Goal: Information Seeking & Learning: Learn about a topic

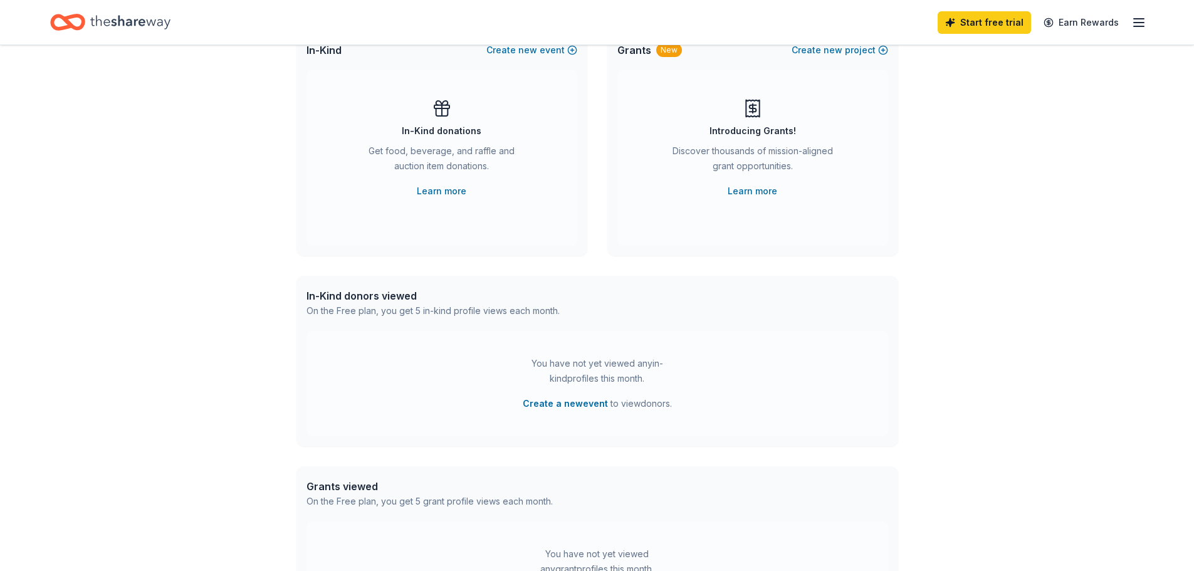
scroll to position [125, 0]
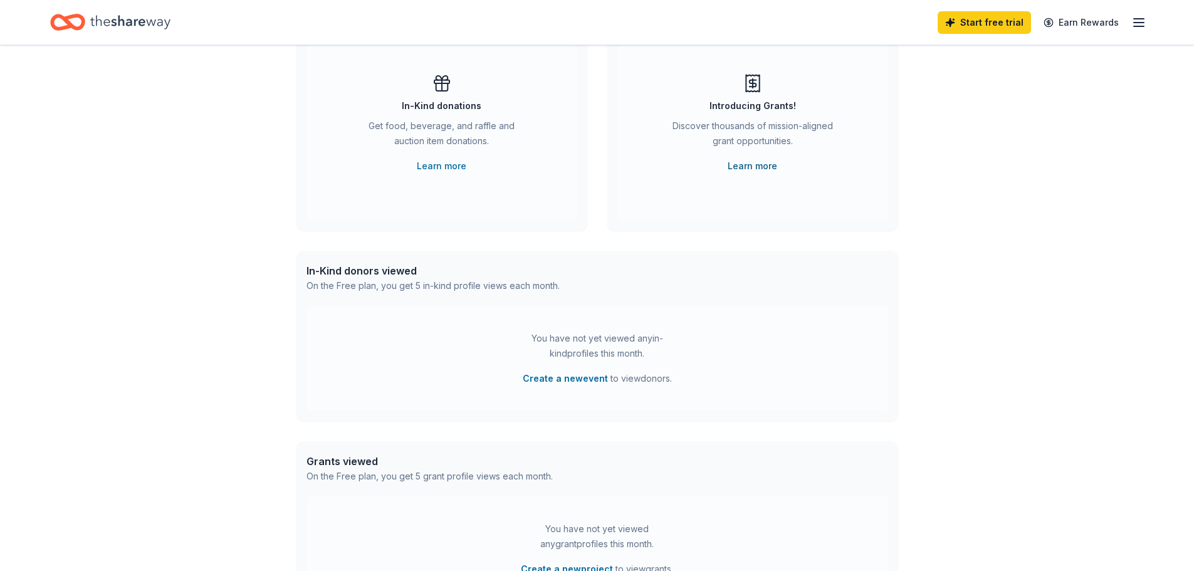
click at [756, 164] on link "Learn more" at bounding box center [752, 166] width 50 height 15
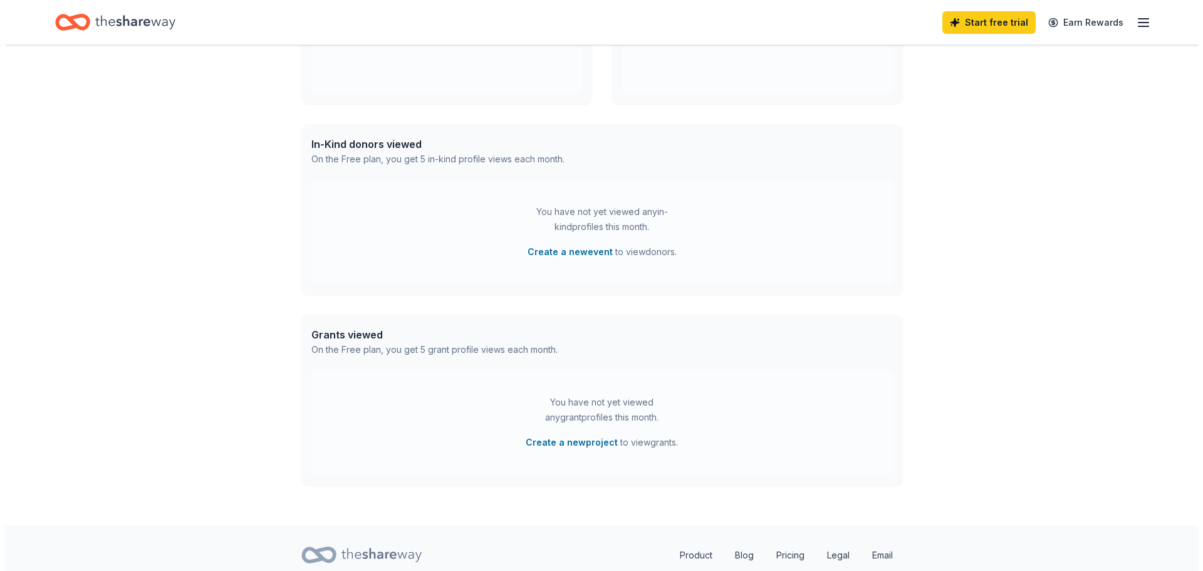
scroll to position [296, 0]
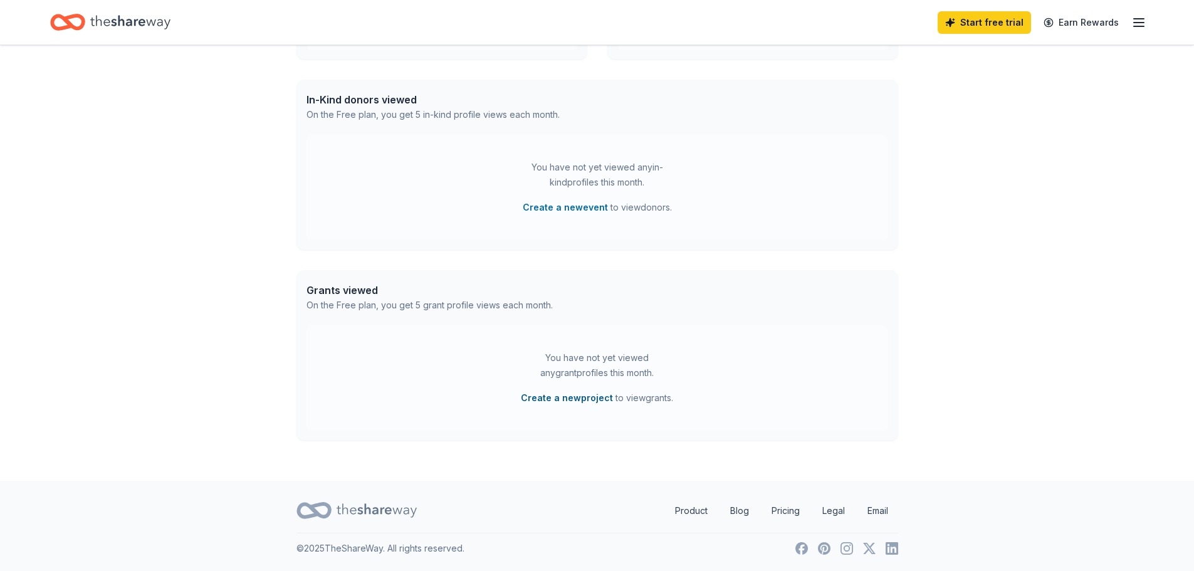
click at [578, 398] on button "Create a new project" at bounding box center [567, 397] width 92 height 15
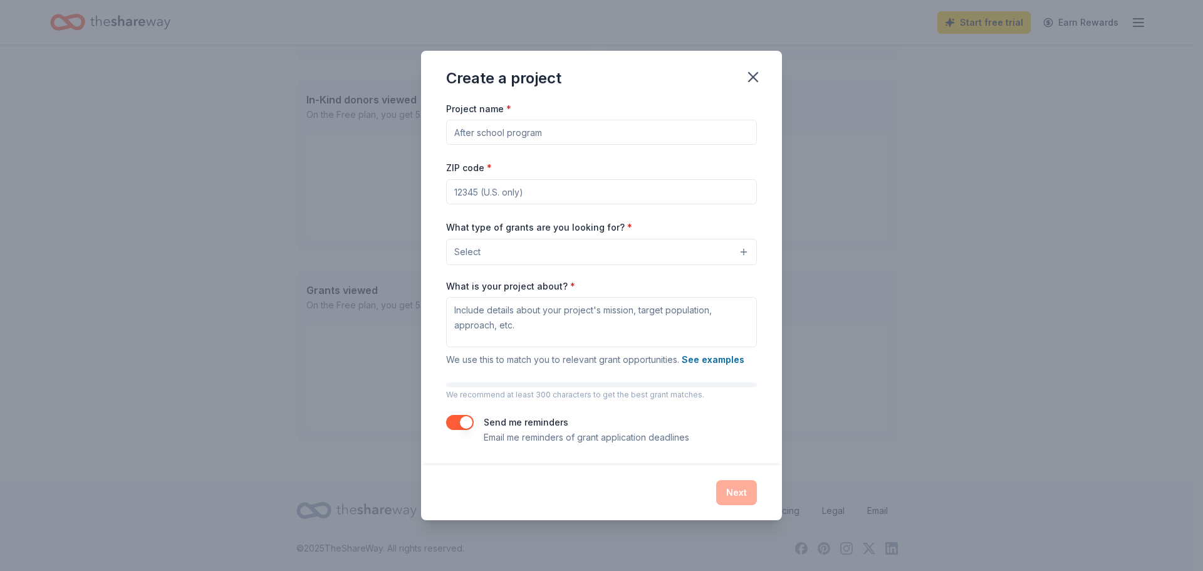
click at [456, 132] on input "Project name *" at bounding box center [601, 132] width 311 height 25
type input "Family Support for Addiction"
click at [460, 187] on input "ZIP code *" at bounding box center [601, 191] width 311 height 25
type input "33026"
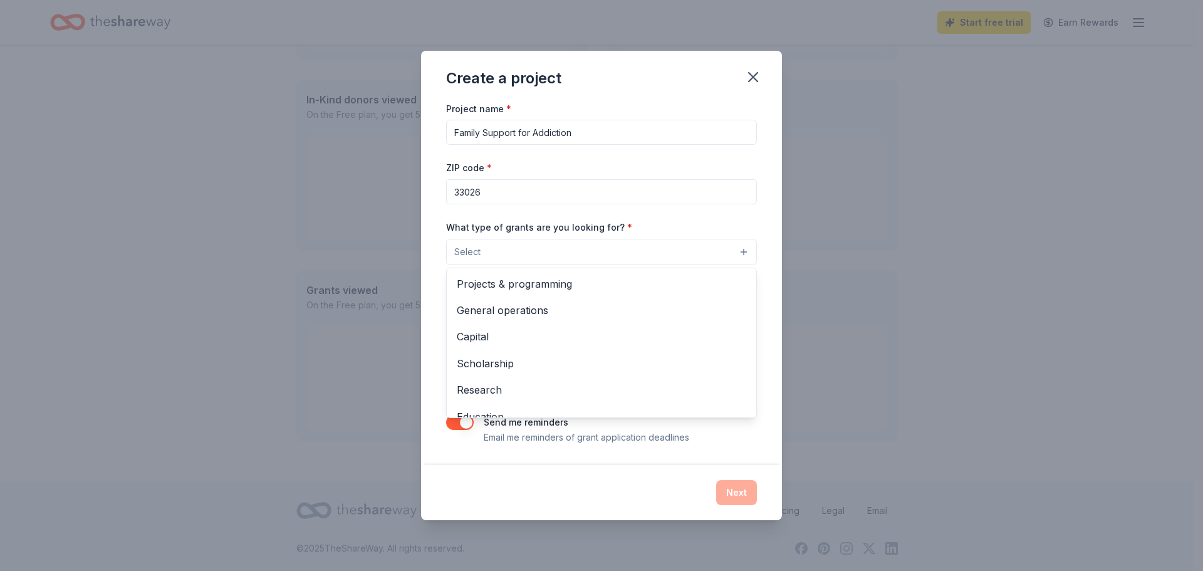
click at [743, 254] on button "Select" at bounding box center [601, 252] width 311 height 26
click at [517, 316] on span "General operations" at bounding box center [601, 310] width 289 height 16
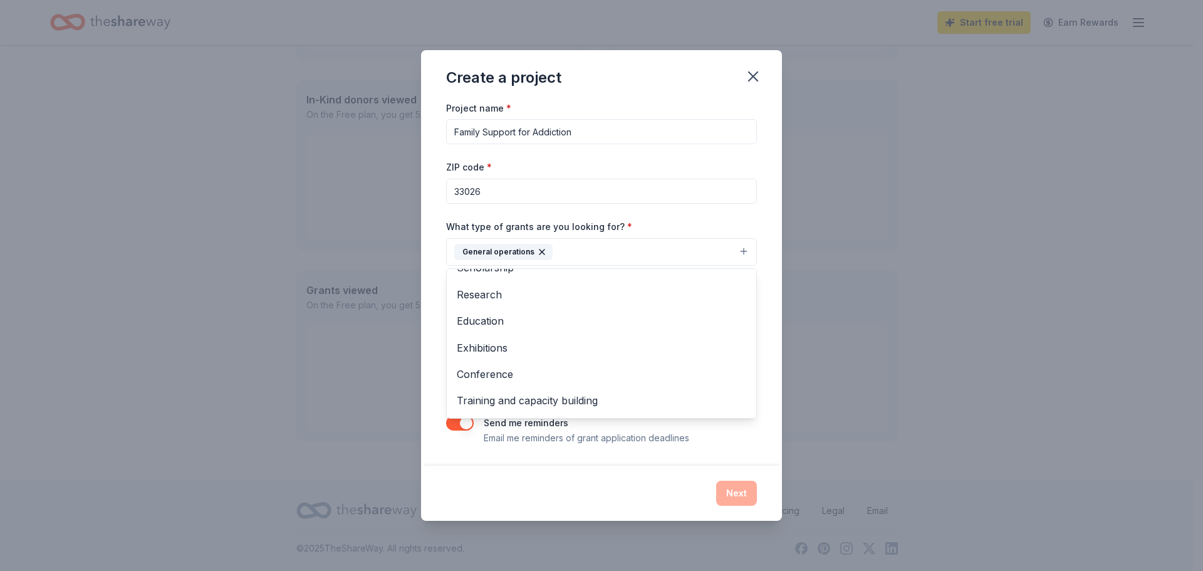
scroll to position [64, 0]
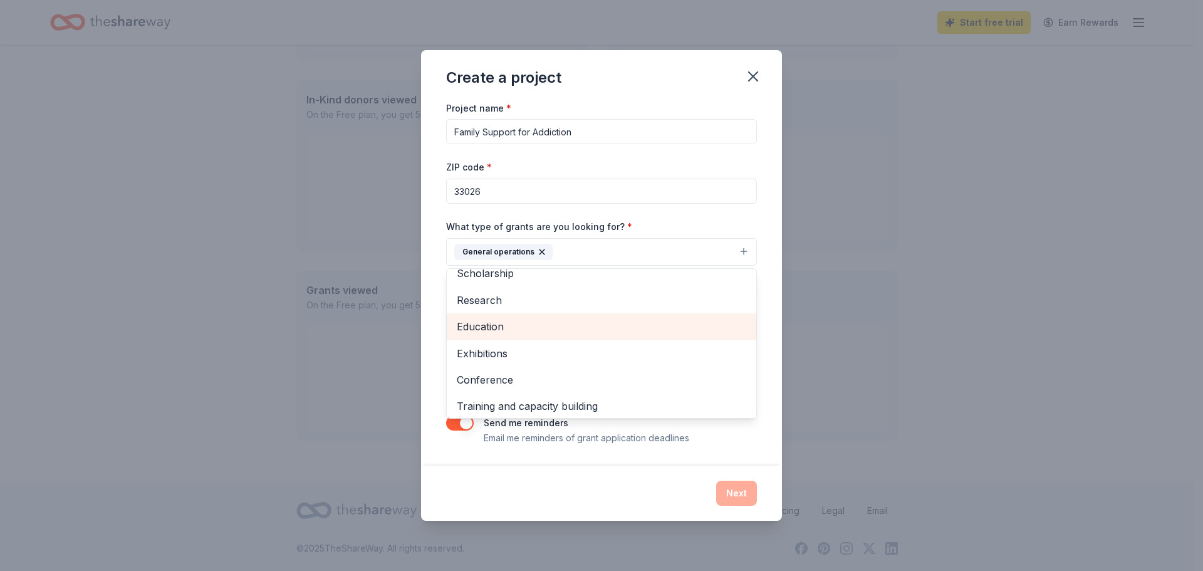
click at [497, 330] on span "Education" at bounding box center [601, 326] width 289 height 16
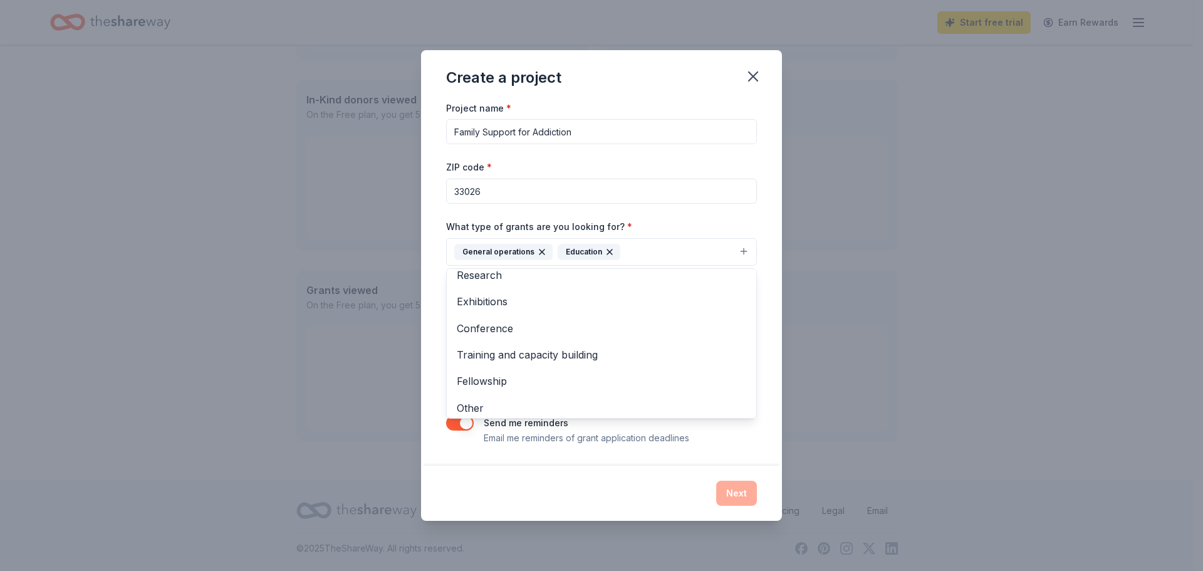
scroll to position [95, 0]
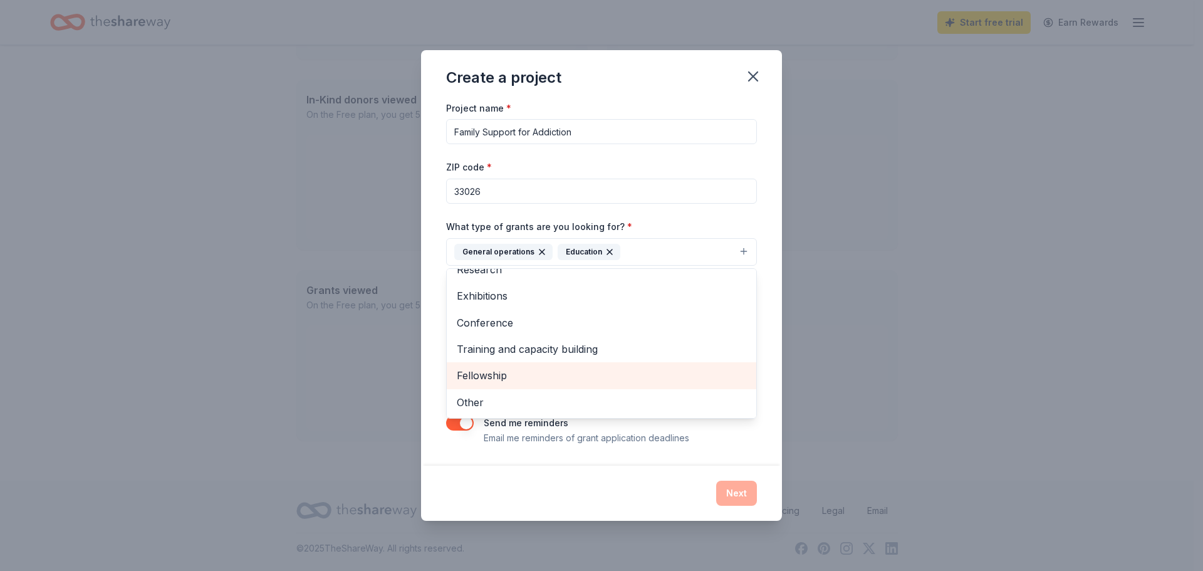
click at [491, 377] on span "Fellowship" at bounding box center [601, 375] width 289 height 16
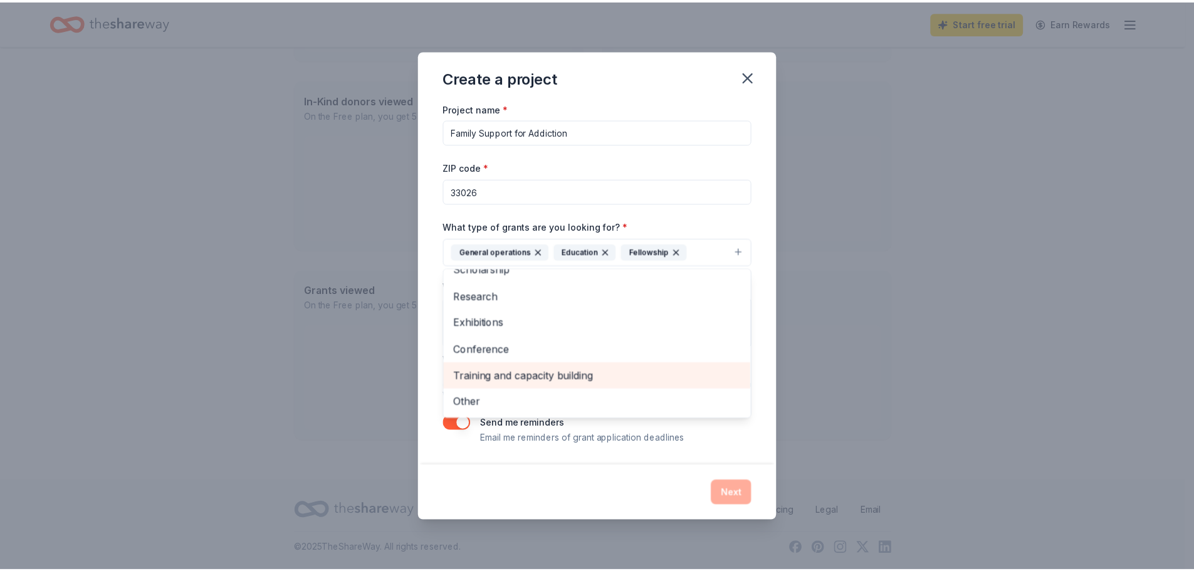
scroll to position [68, 0]
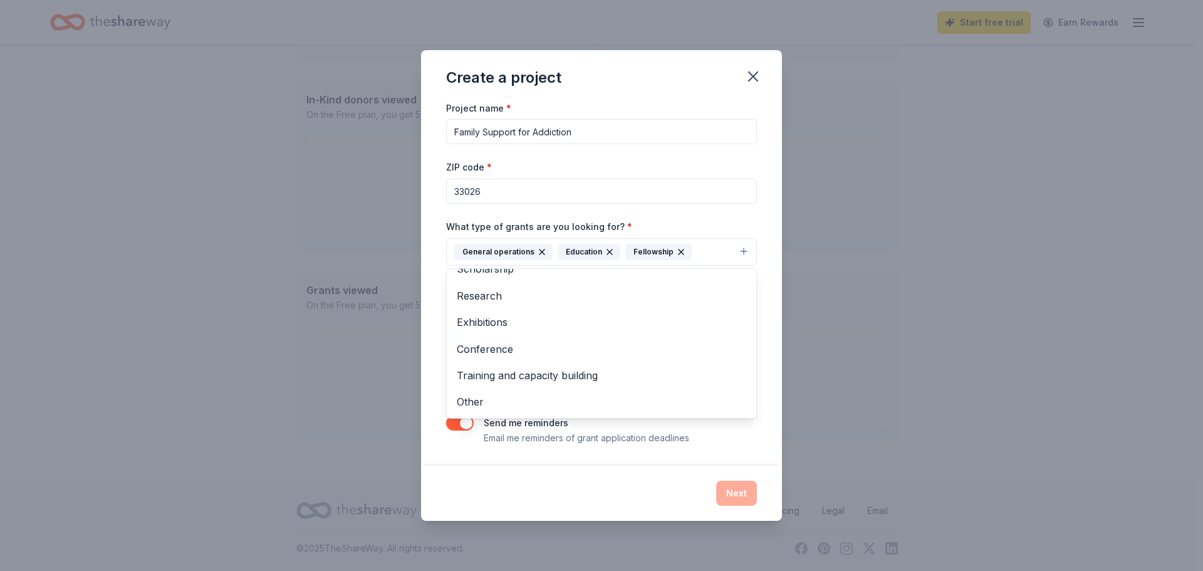
click at [780, 381] on div "Project name * Family Support for Addiction ZIP code * 33026 What type of grant…" at bounding box center [601, 282] width 361 height 365
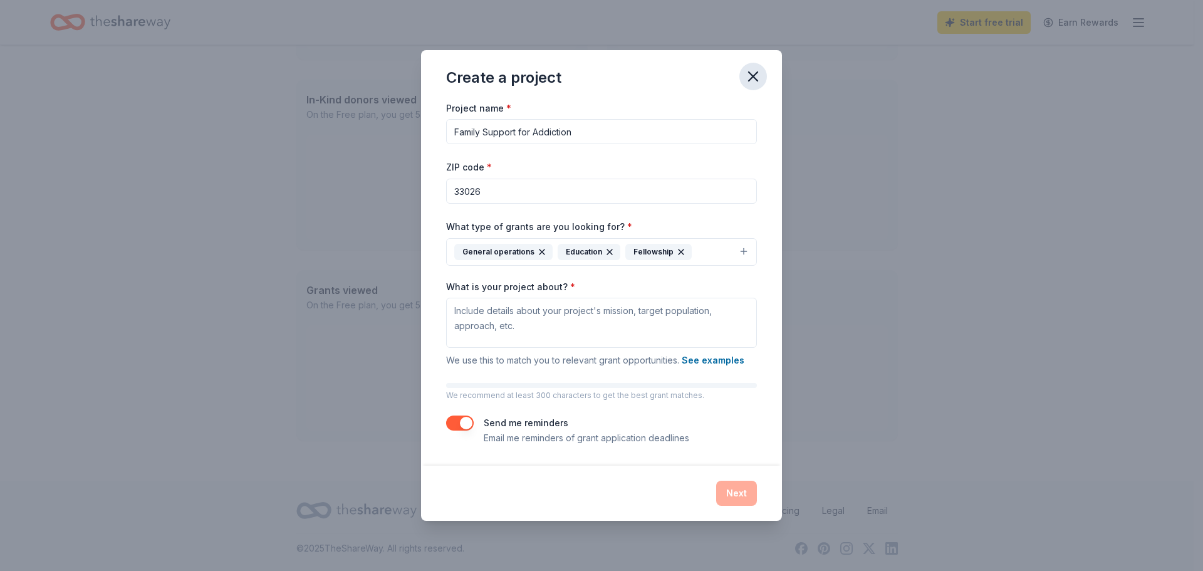
click at [749, 66] on button "button" at bounding box center [753, 77] width 28 height 28
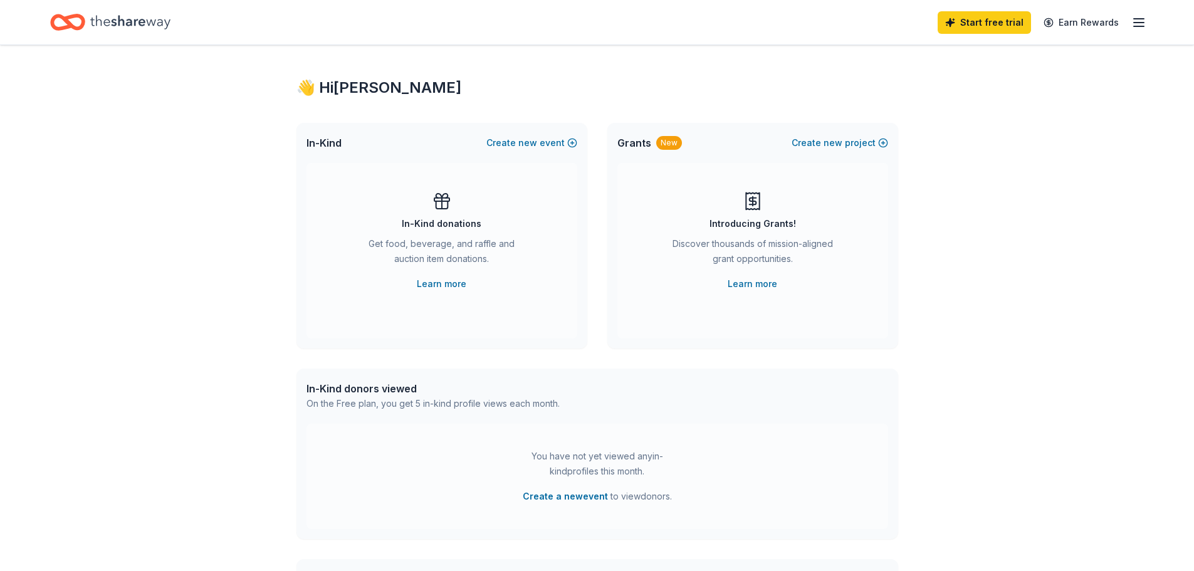
scroll to position [0, 0]
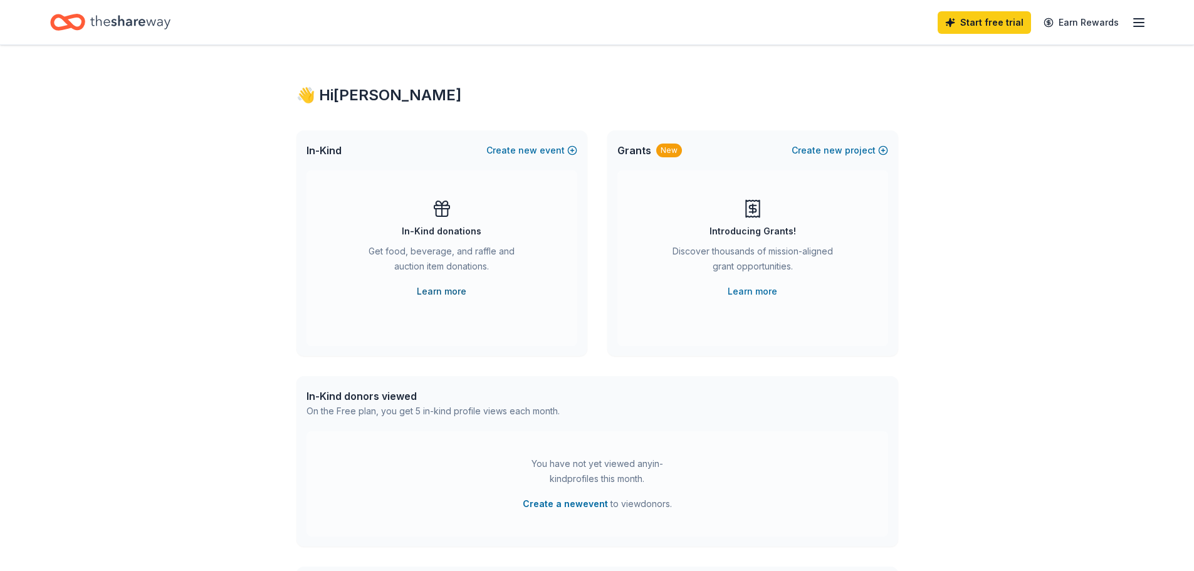
click at [448, 292] on link "Learn more" at bounding box center [442, 291] width 50 height 15
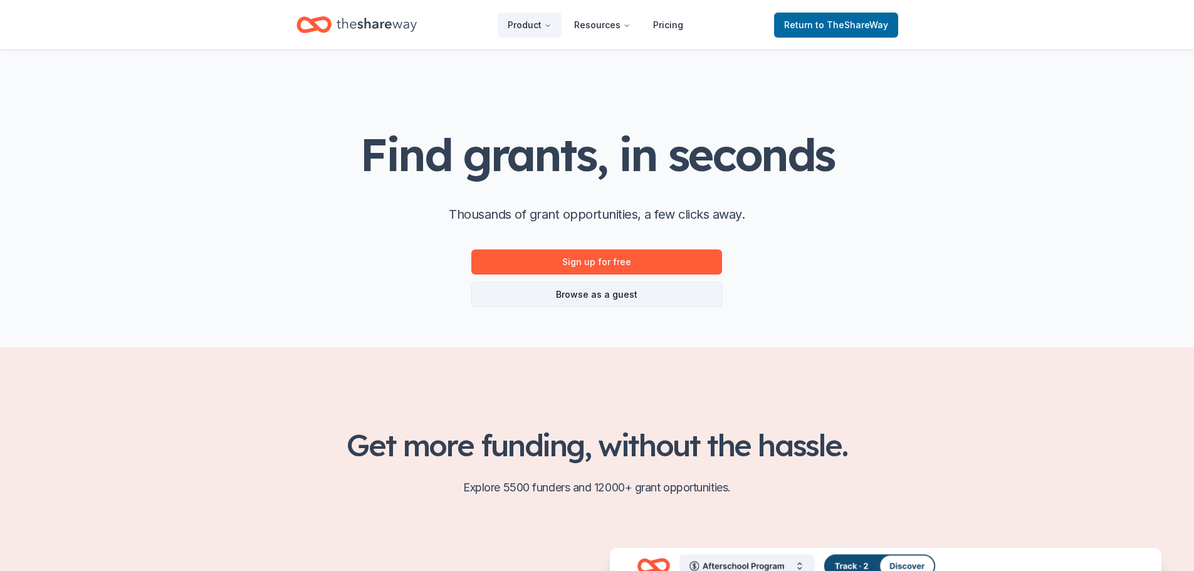
click at [596, 293] on link "Browse as a guest" at bounding box center [596, 294] width 251 height 25
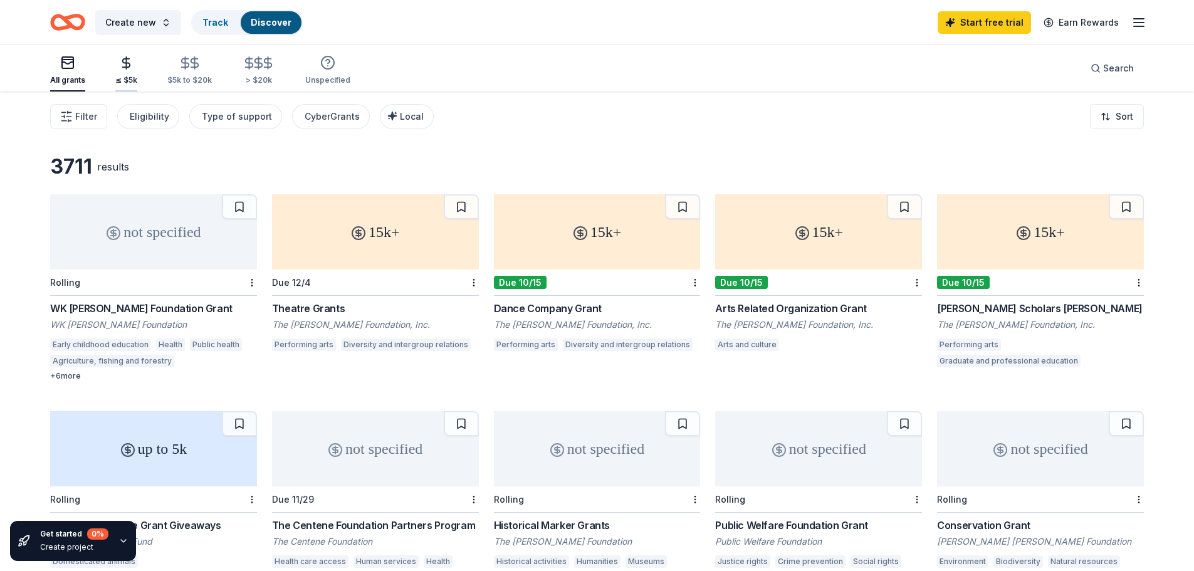
click at [127, 78] on div "≤ $5k" at bounding box center [126, 80] width 22 height 10
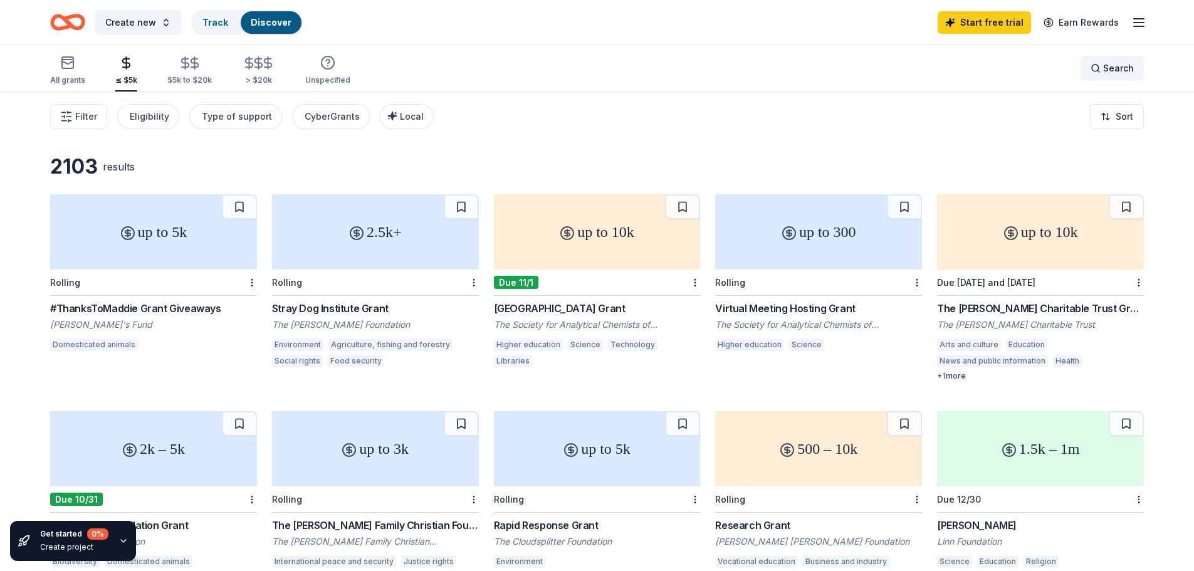
click at [1118, 72] on span "Search" at bounding box center [1118, 68] width 31 height 15
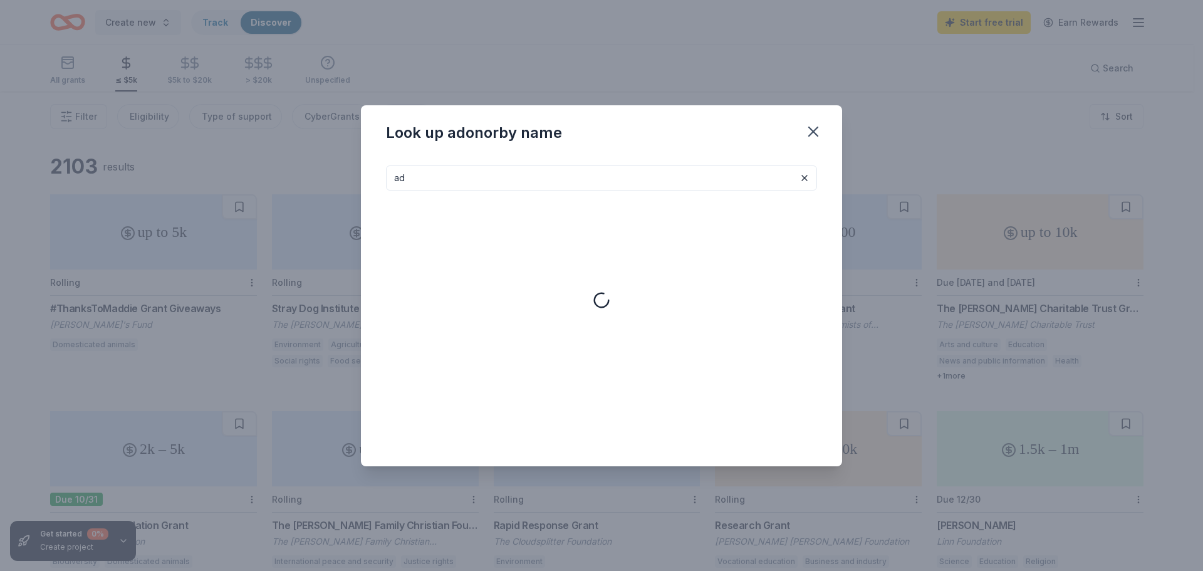
type input "a"
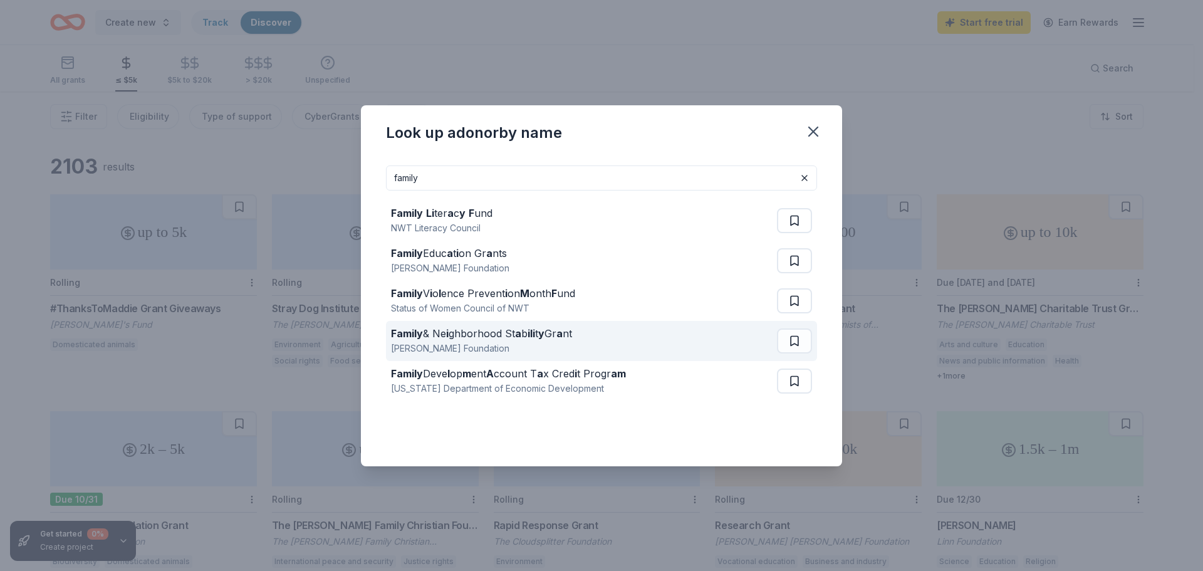
click at [504, 337] on div "Family & Ne i ghborhood St a b ili t y Gr a nt" at bounding box center [481, 333] width 181 height 15
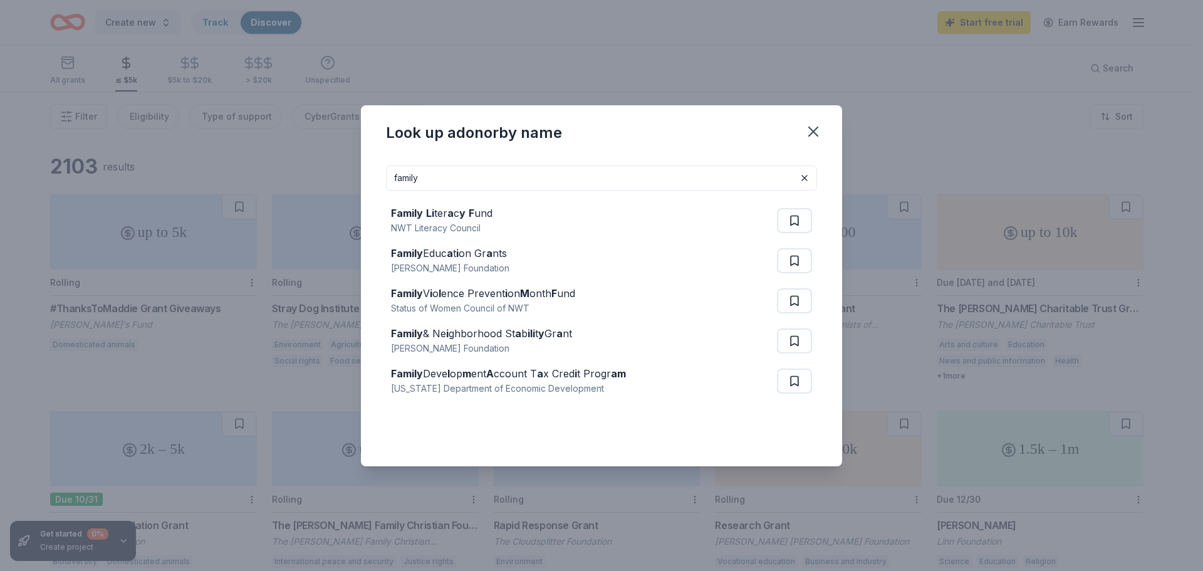
drag, startPoint x: 422, startPoint y: 178, endPoint x: 349, endPoint y: 178, distance: 72.7
click at [349, 178] on div "Look up a donor by name family Family Li ter a c y F und NWT Literacy Council F…" at bounding box center [601, 285] width 1203 height 571
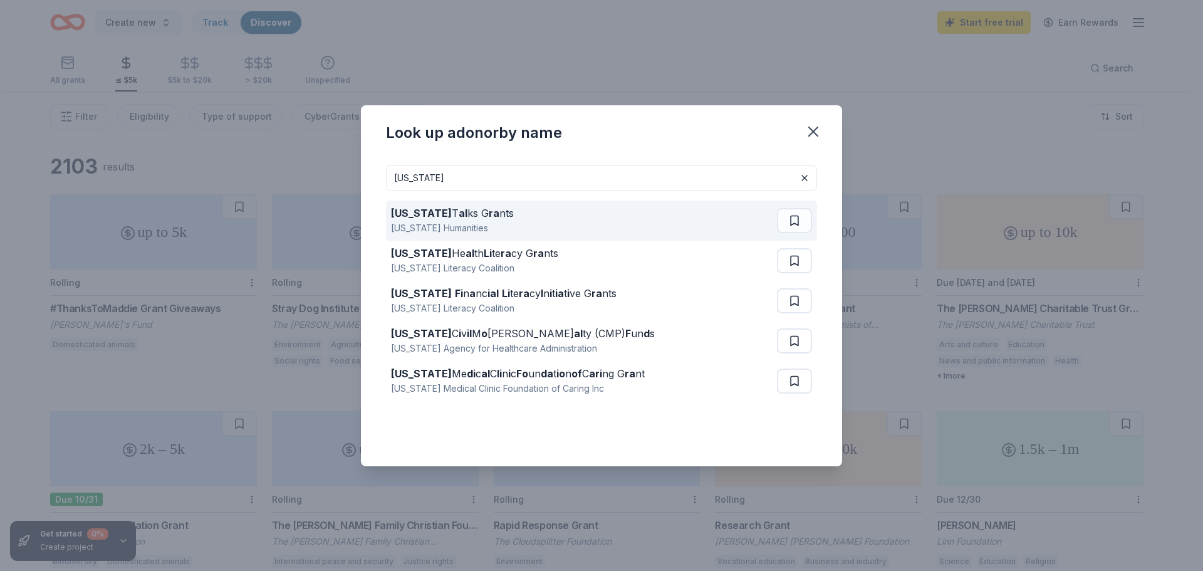
click at [449, 213] on div "Florida T al ks G ra nts" at bounding box center [452, 213] width 123 height 15
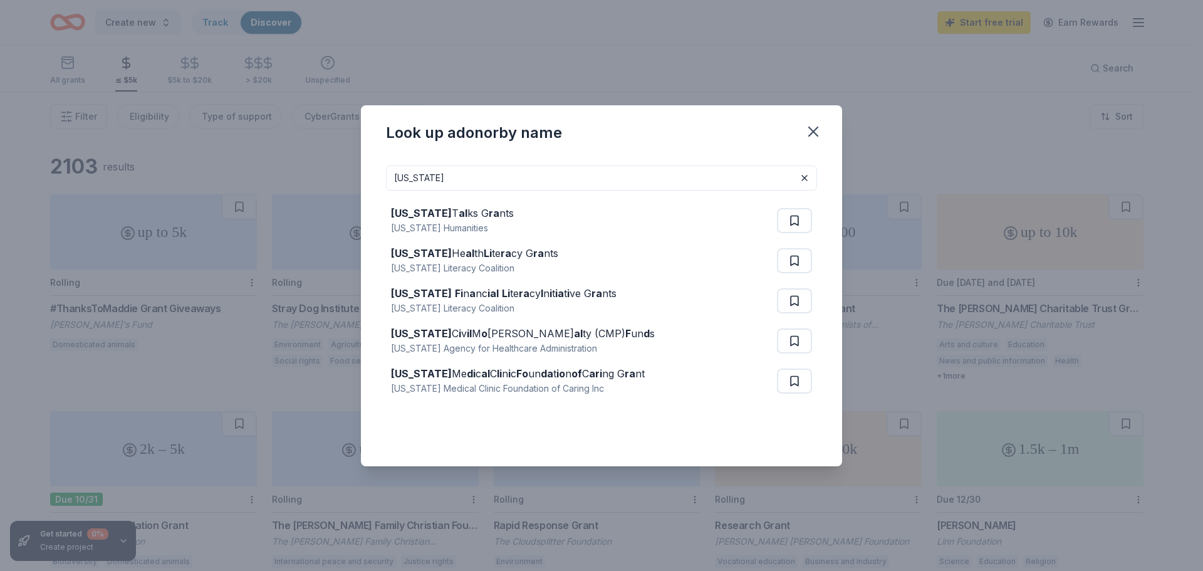
drag, startPoint x: 427, startPoint y: 172, endPoint x: 383, endPoint y: 175, distance: 44.0
click at [383, 175] on div "Florida Florida T al ks G ra nts Florida Humanities Florida He al th Li te ra c…" at bounding box center [601, 310] width 481 height 311
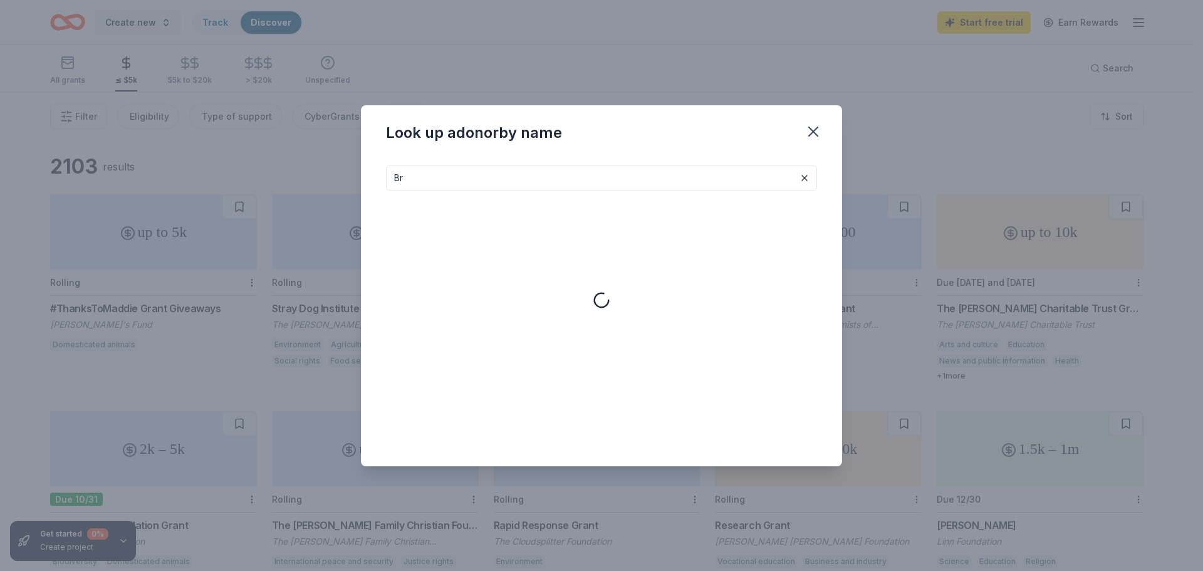
type input "B"
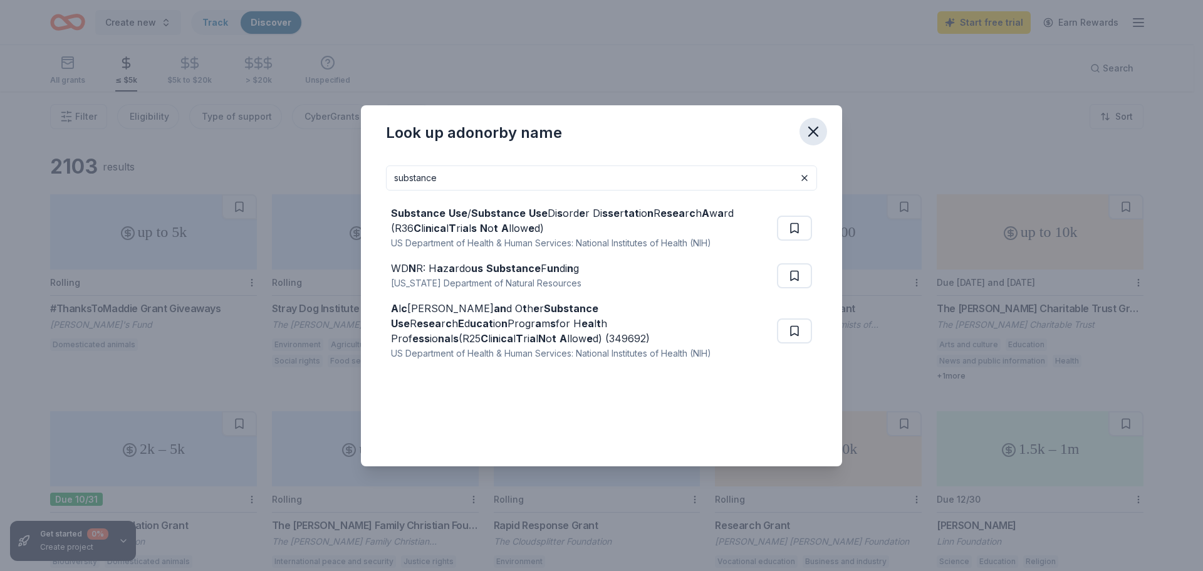
type input "substance"
click at [814, 133] on icon "button" at bounding box center [813, 131] width 9 height 9
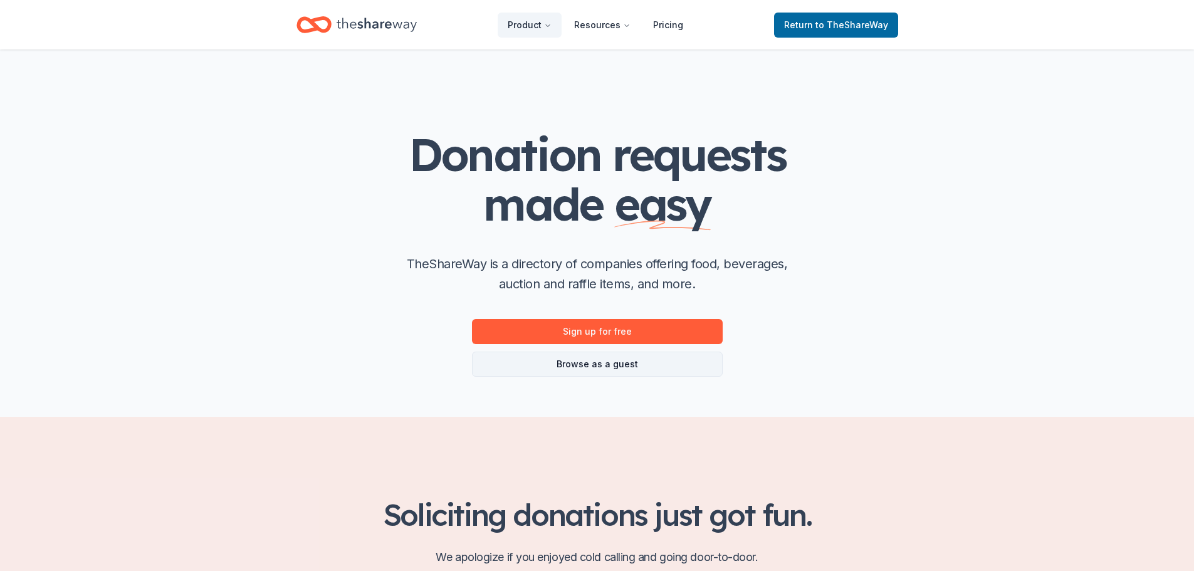
click at [595, 365] on link "Browse as a guest" at bounding box center [597, 364] width 251 height 25
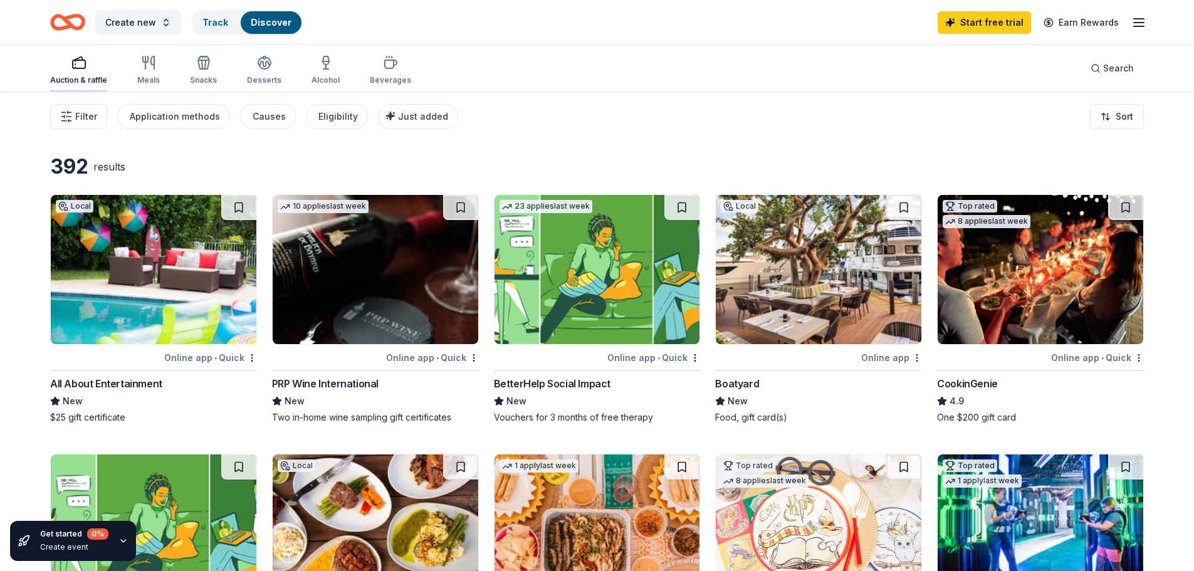
click at [79, 73] on div "Auction & raffle" at bounding box center [78, 70] width 57 height 30
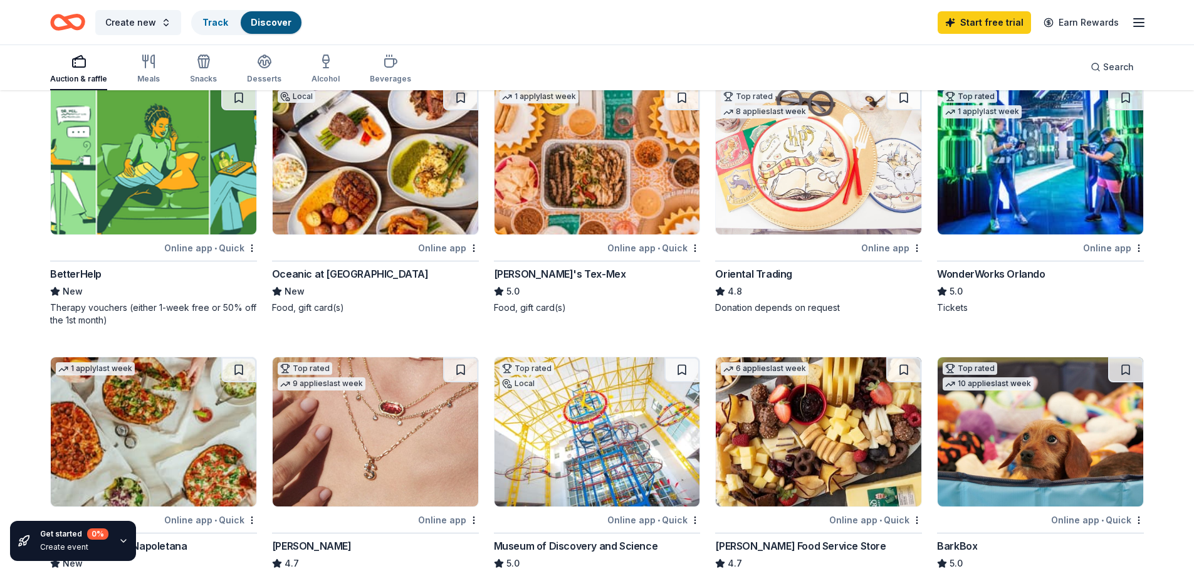
scroll to position [376, 0]
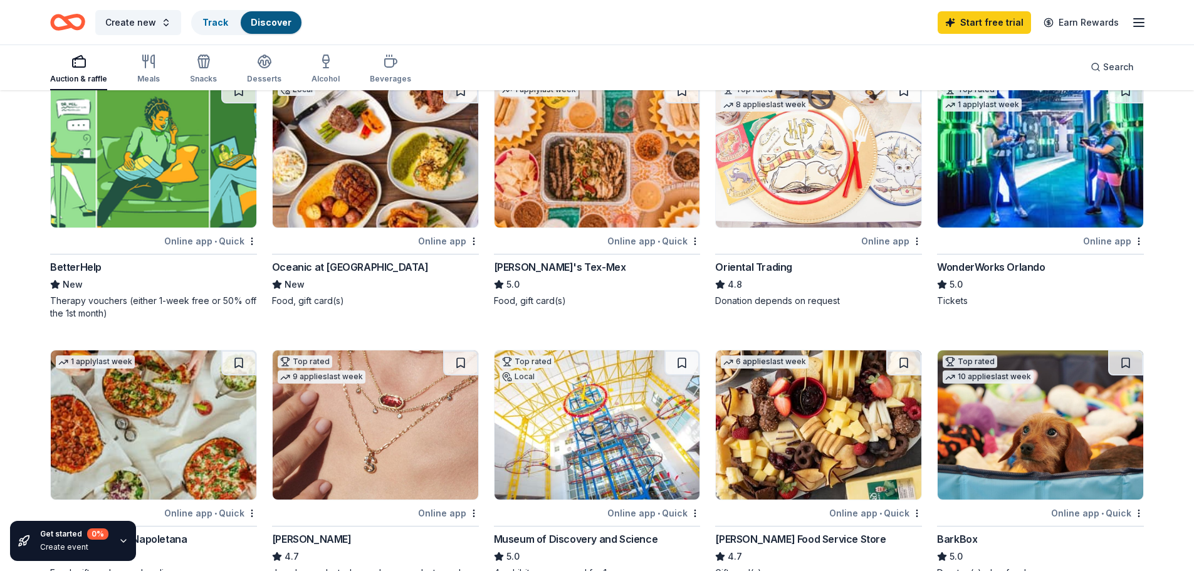
click at [331, 268] on div "Oceanic at Pompano Beach" at bounding box center [350, 266] width 157 height 15
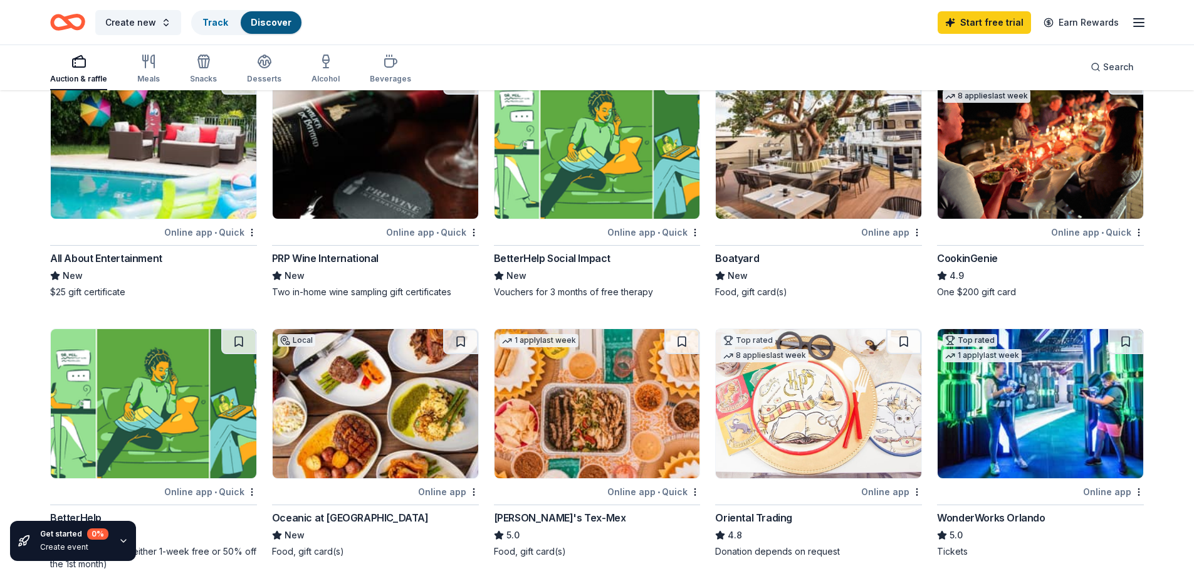
scroll to position [0, 0]
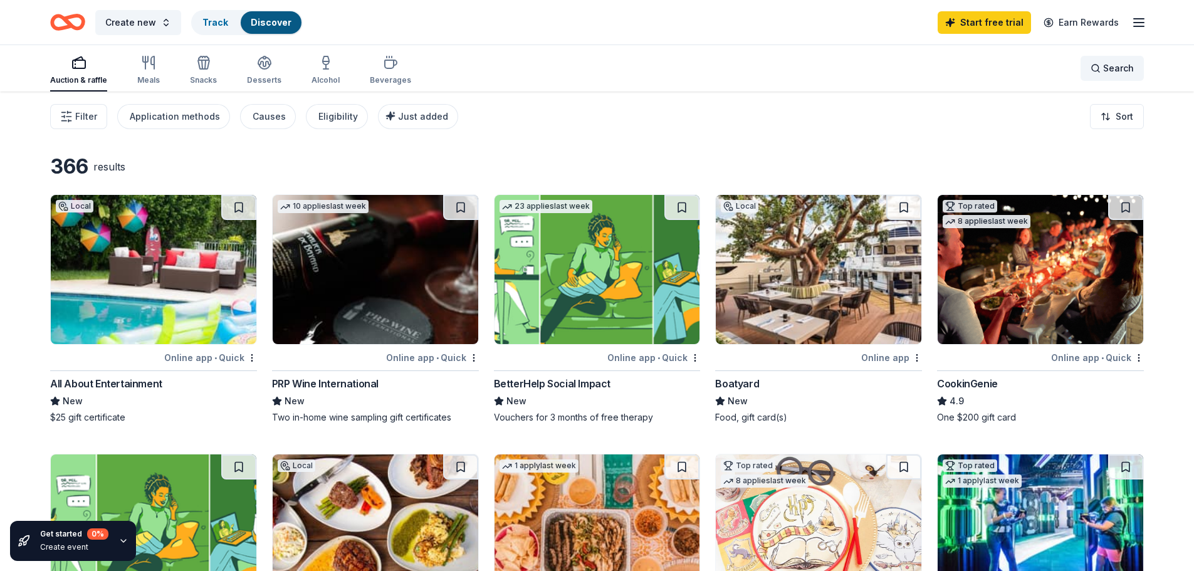
click at [1120, 70] on span "Search" at bounding box center [1118, 68] width 31 height 15
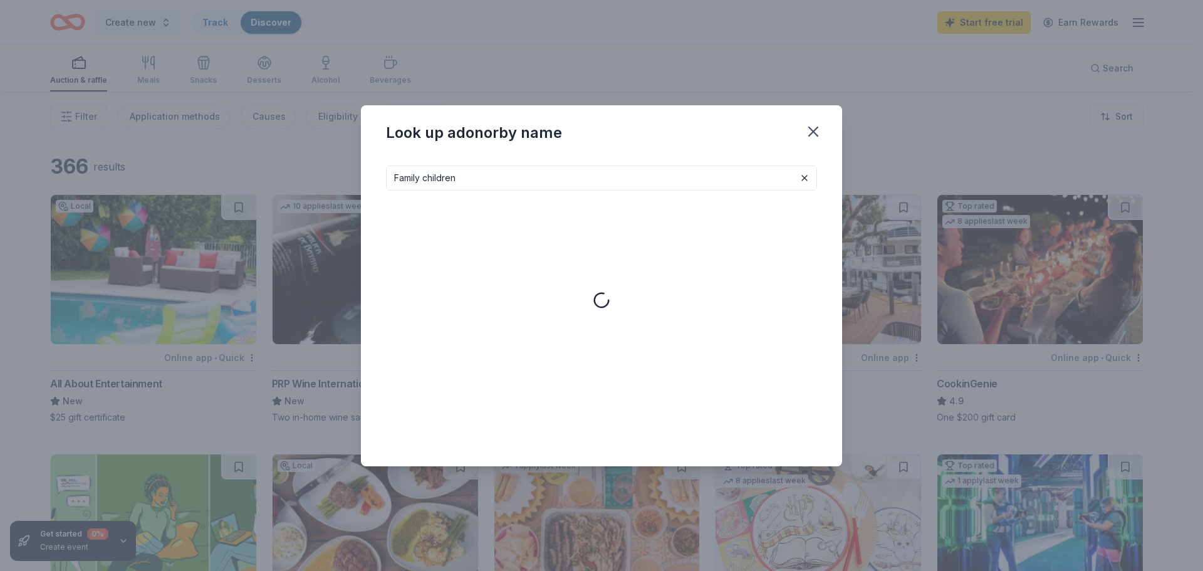
type input "Family children"
click at [815, 130] on icon "button" at bounding box center [813, 131] width 9 height 9
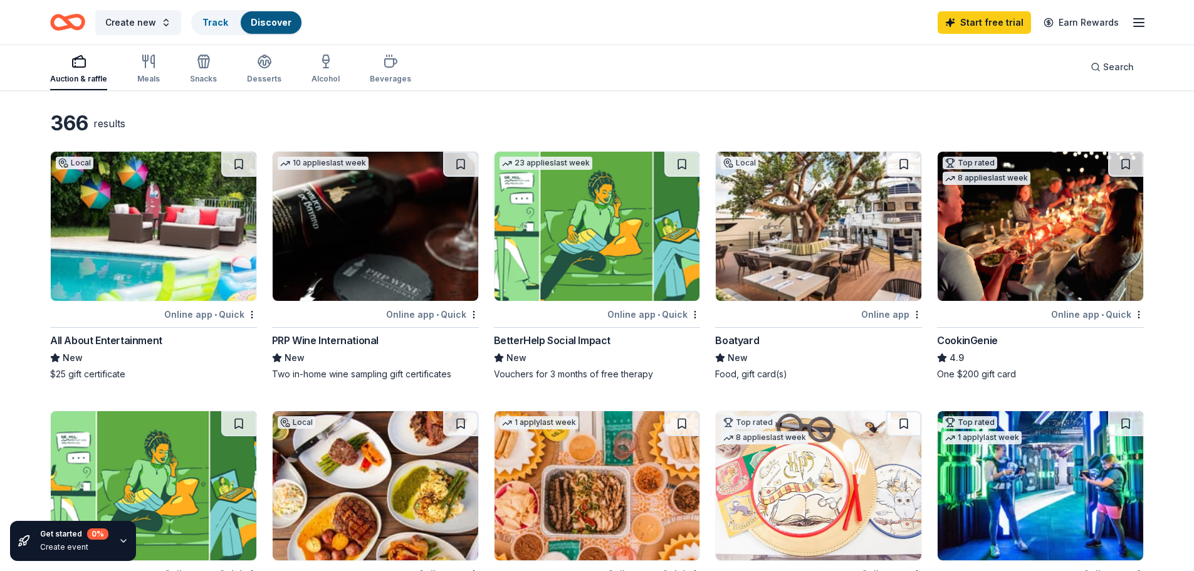
scroll to position [63, 0]
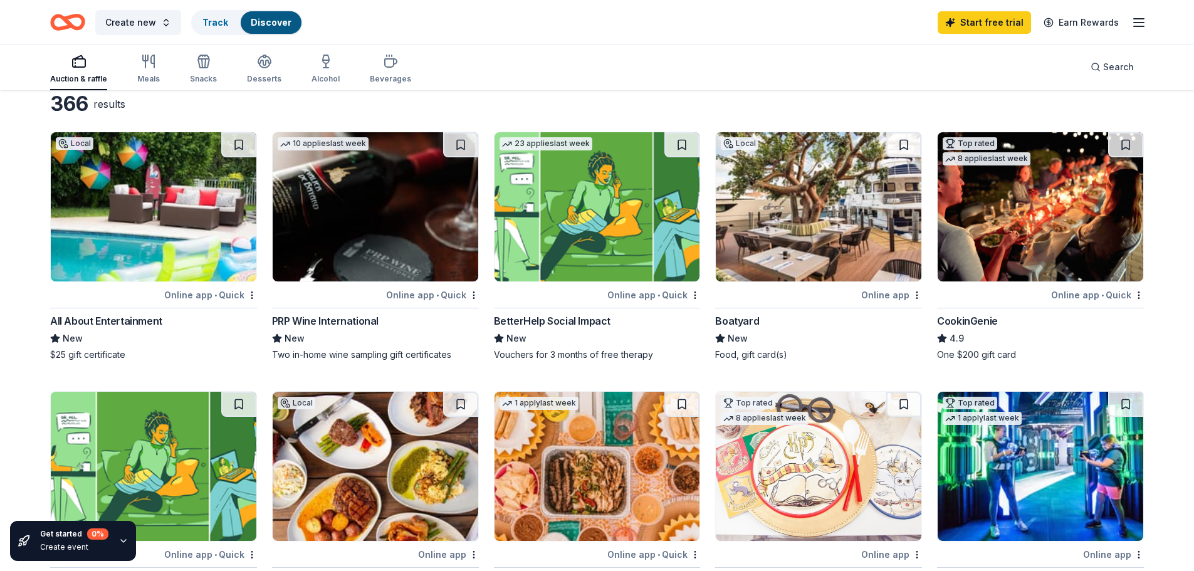
click at [977, 318] on div "CookinGenie" at bounding box center [967, 320] width 61 height 15
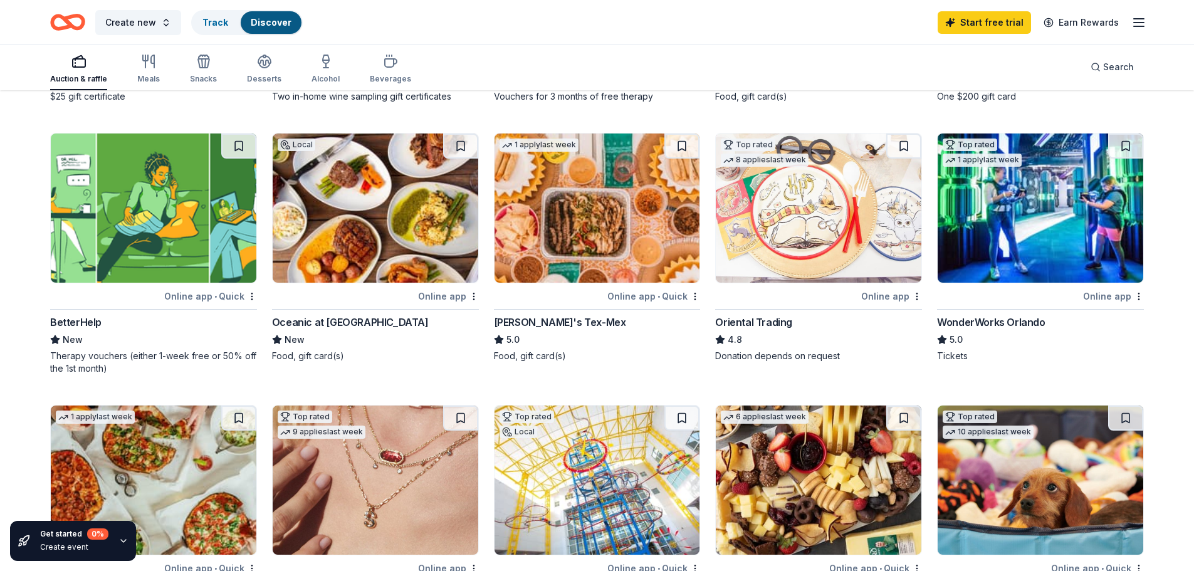
scroll to position [313, 0]
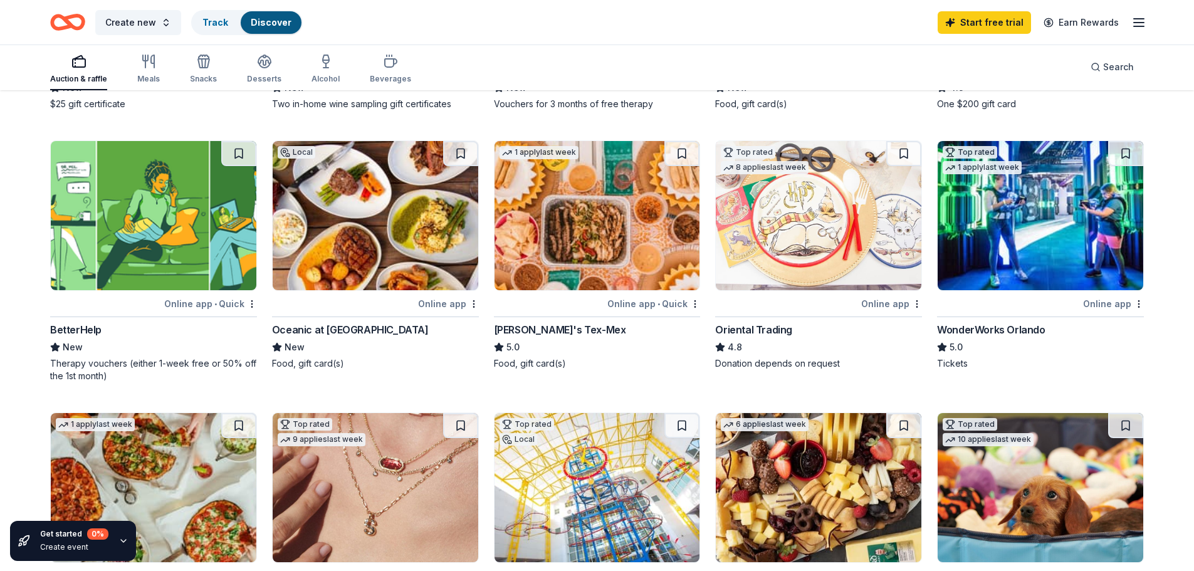
click at [768, 328] on div "Oriental Trading" at bounding box center [753, 329] width 77 height 15
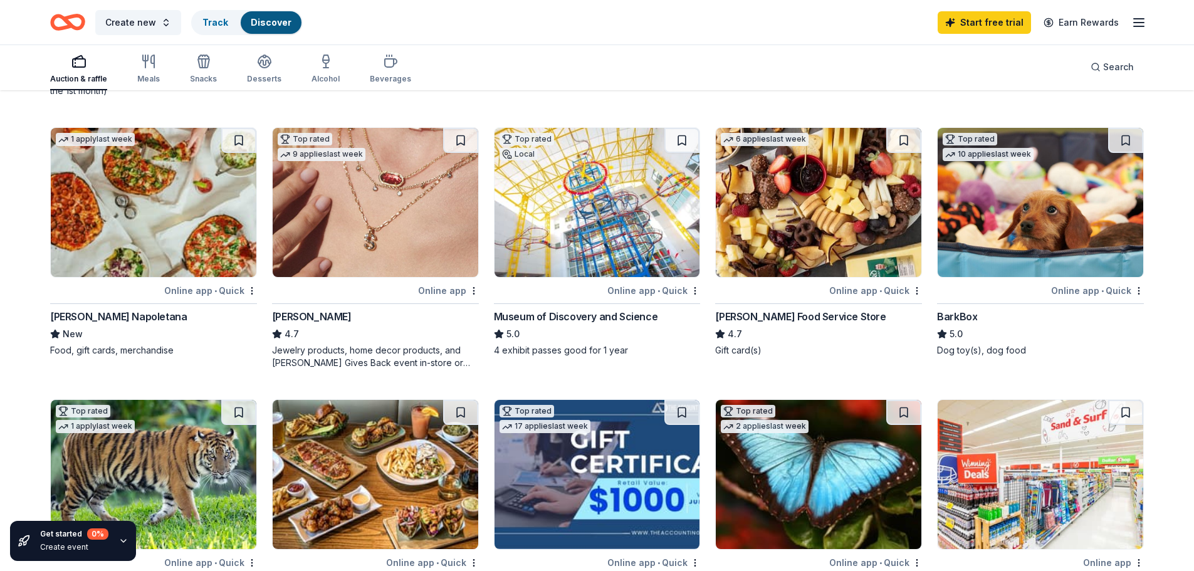
scroll to position [627, 0]
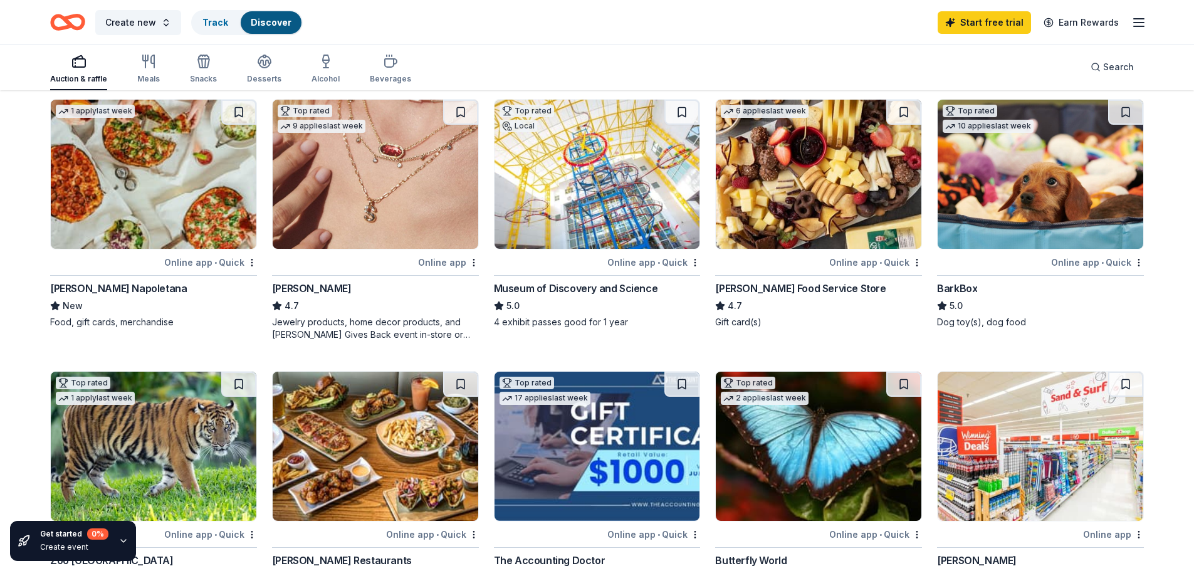
click at [588, 289] on div "Museum of Discovery and Science" at bounding box center [576, 288] width 164 height 15
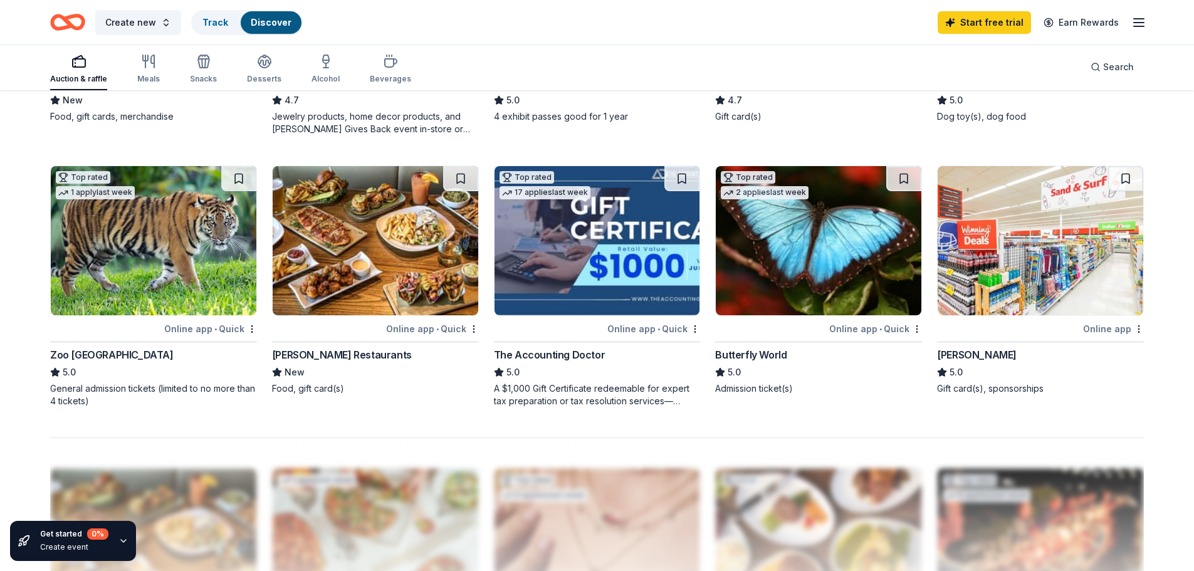
scroll to position [940, 0]
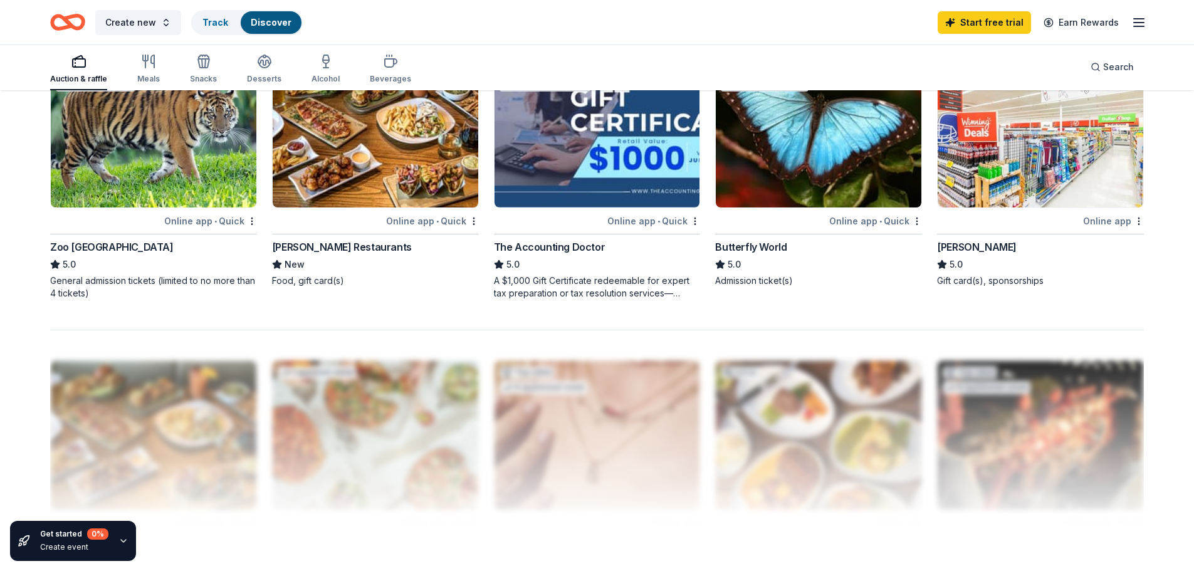
click at [761, 248] on div "Butterfly World" at bounding box center [750, 246] width 71 height 15
click at [965, 248] on div "Winn-Dixie" at bounding box center [977, 246] width 80 height 15
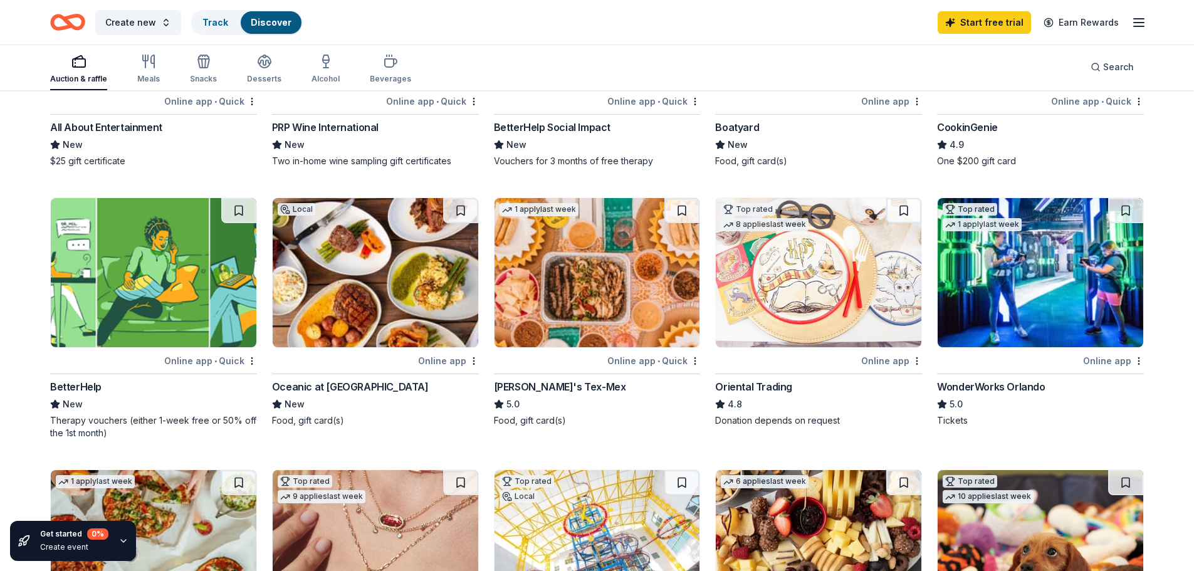
scroll to position [125, 0]
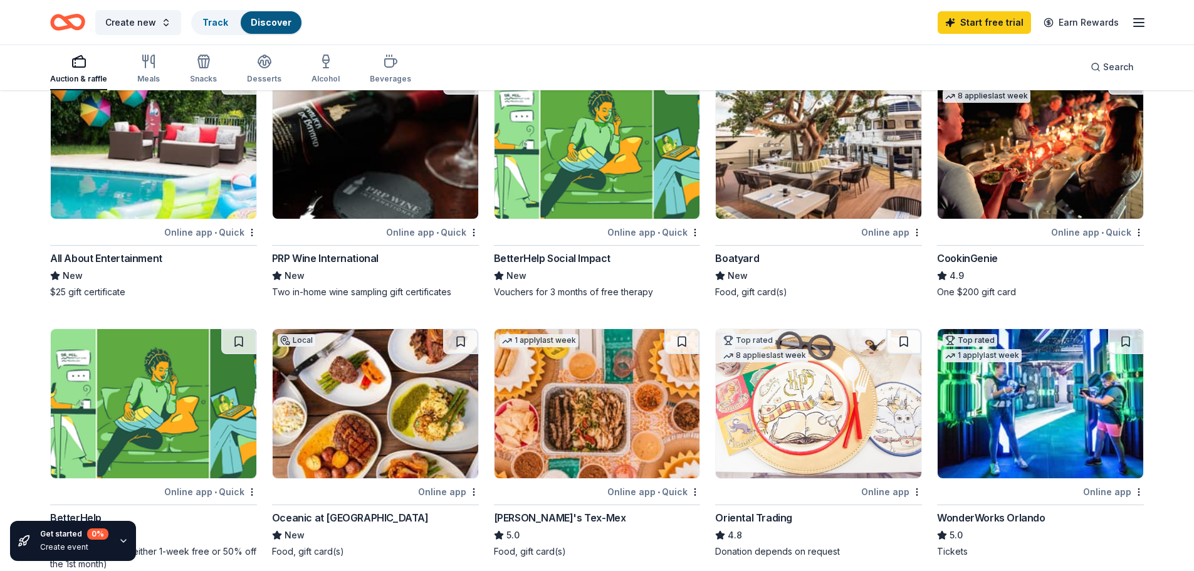
click at [560, 258] on div "BetterHelp Social Impact" at bounding box center [552, 258] width 117 height 15
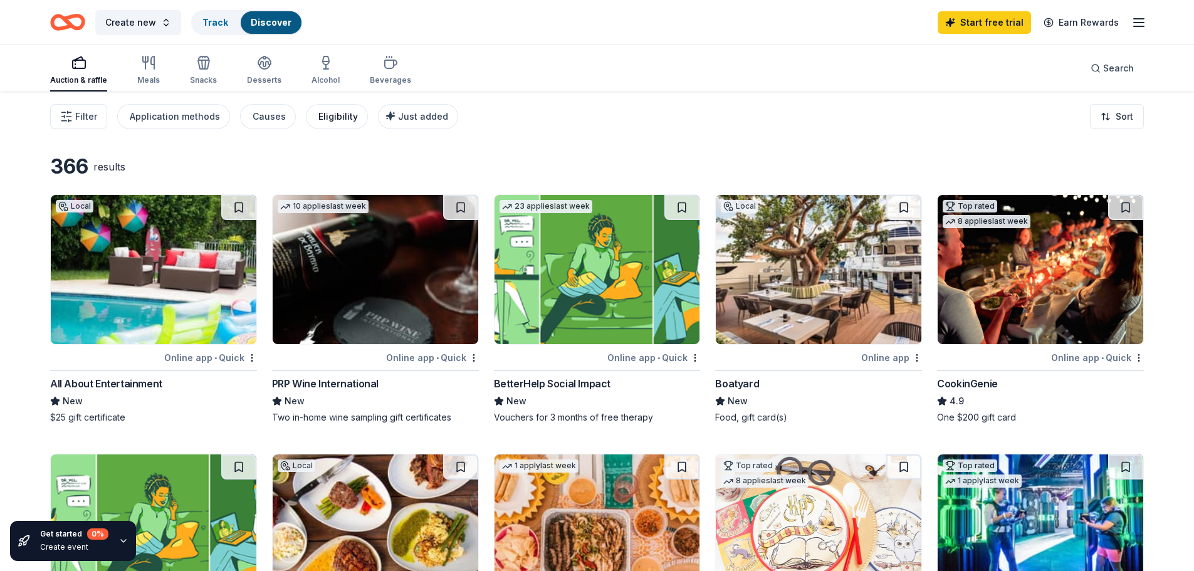
click at [330, 120] on div "Eligibility" at bounding box center [337, 116] width 39 height 15
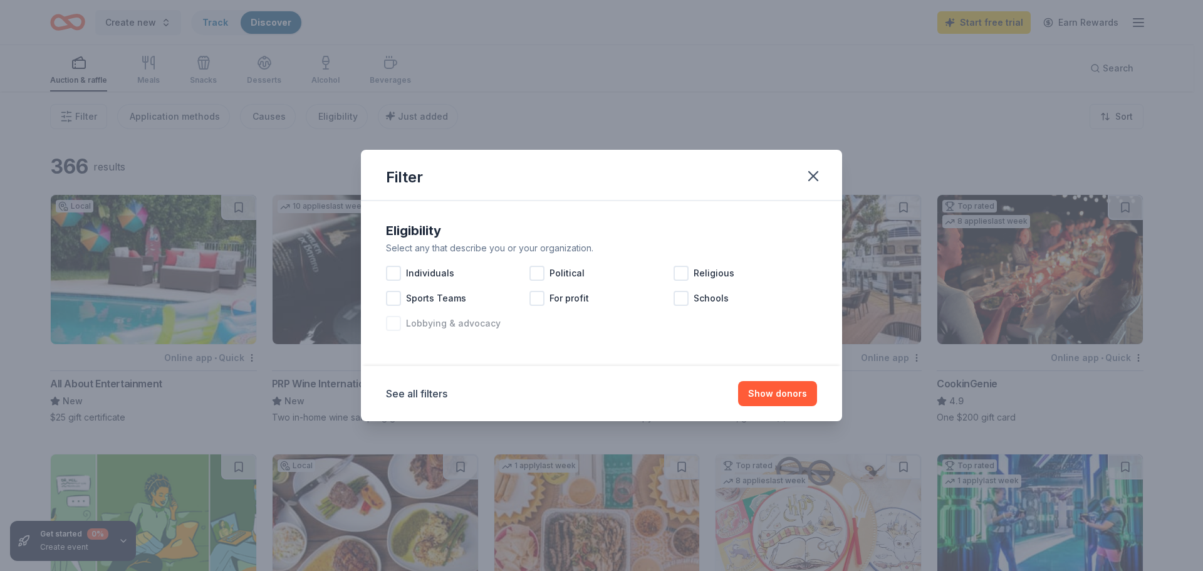
drag, startPoint x: 393, startPoint y: 324, endPoint x: 414, endPoint y: 331, distance: 21.4
click at [398, 326] on div at bounding box center [393, 323] width 15 height 15
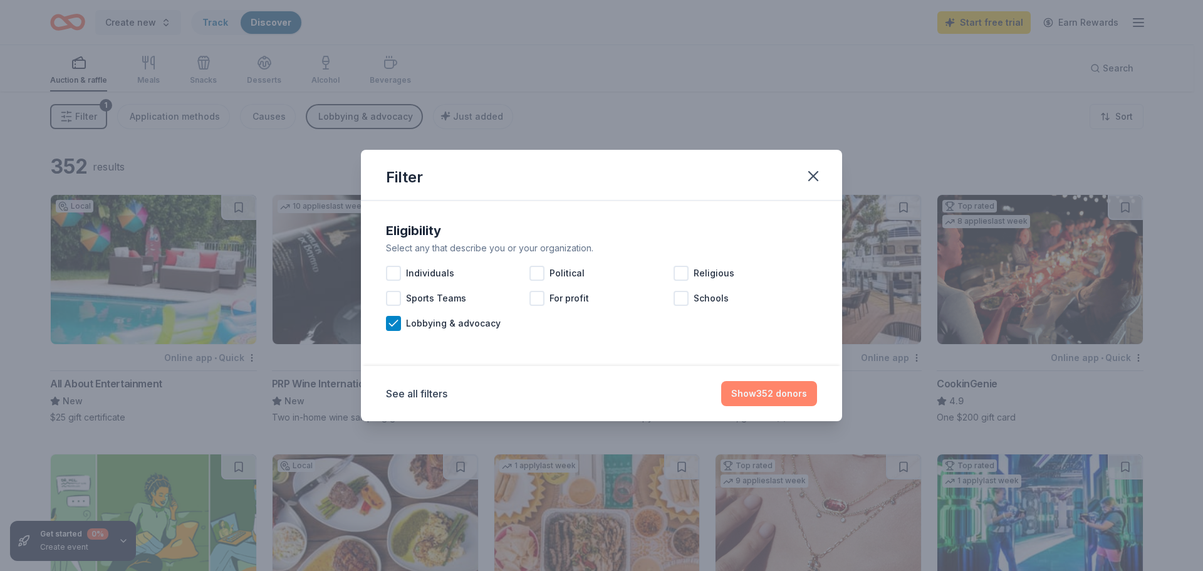
click at [783, 397] on button "Show 352 donors" at bounding box center [769, 393] width 96 height 25
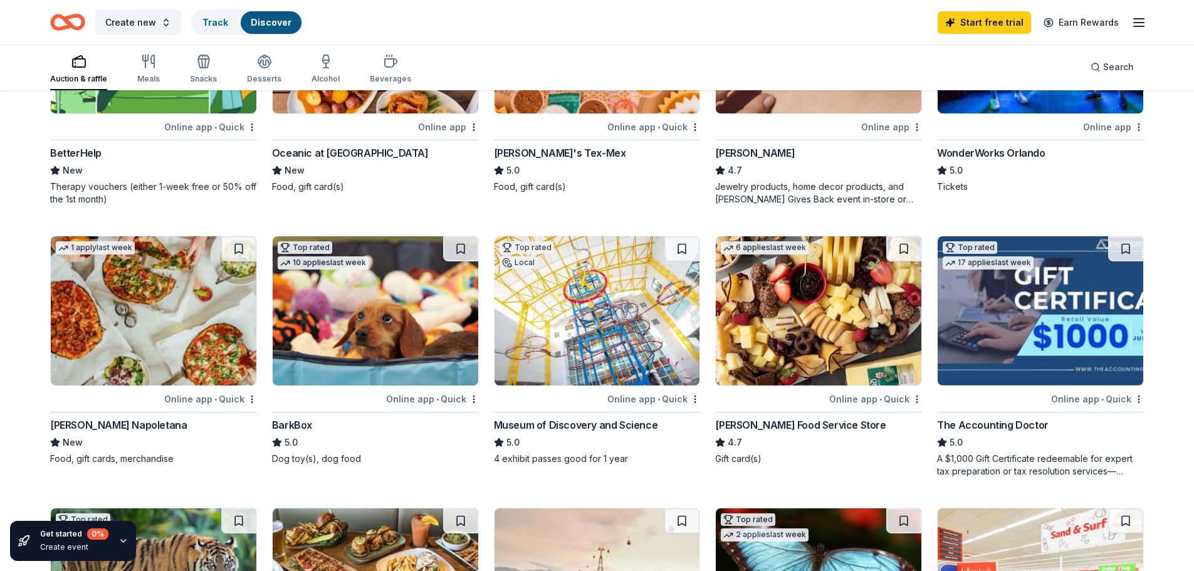
scroll to position [313, 0]
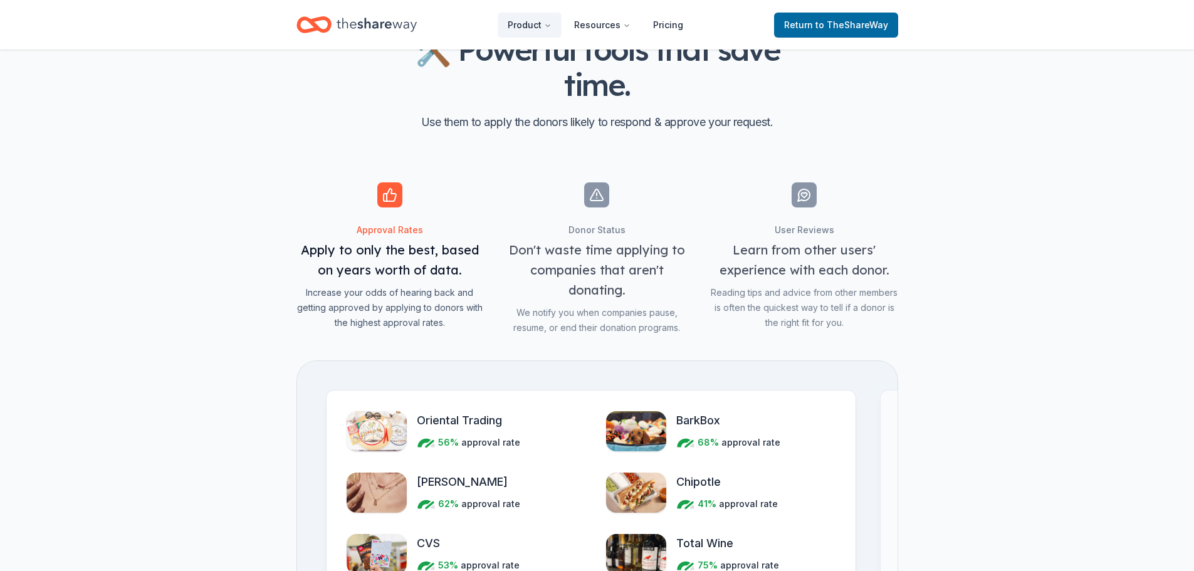
scroll to position [1191, 0]
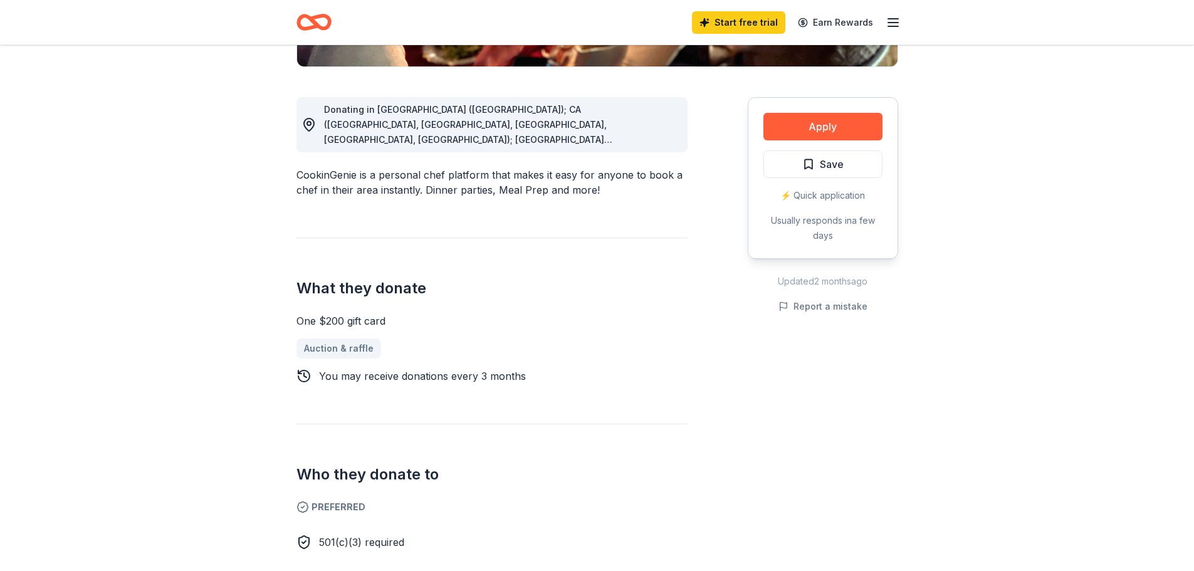
scroll to position [313, 0]
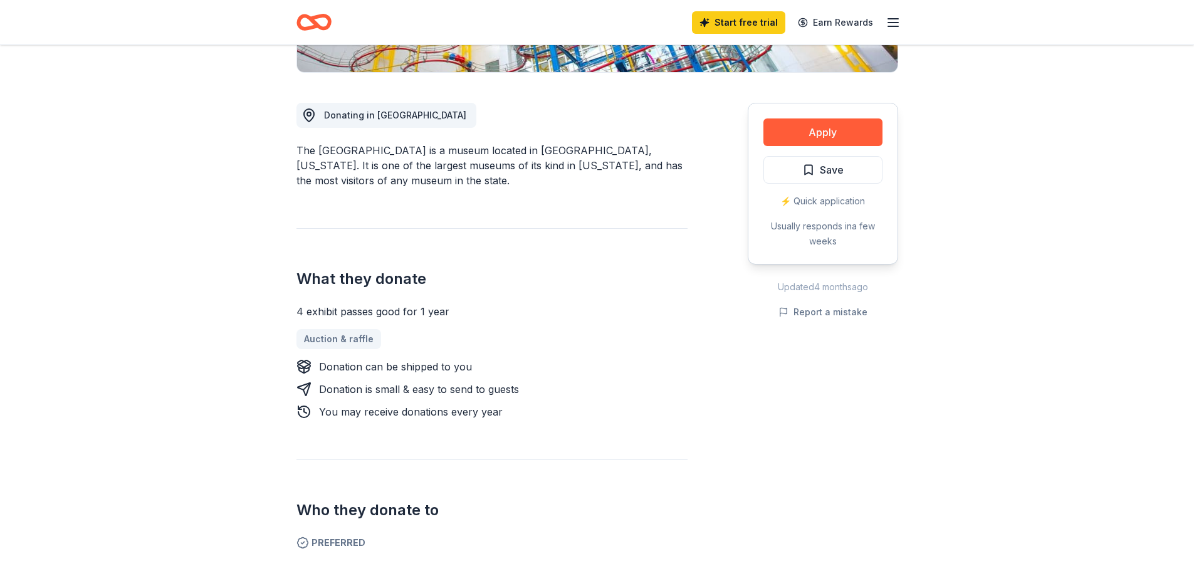
scroll to position [251, 0]
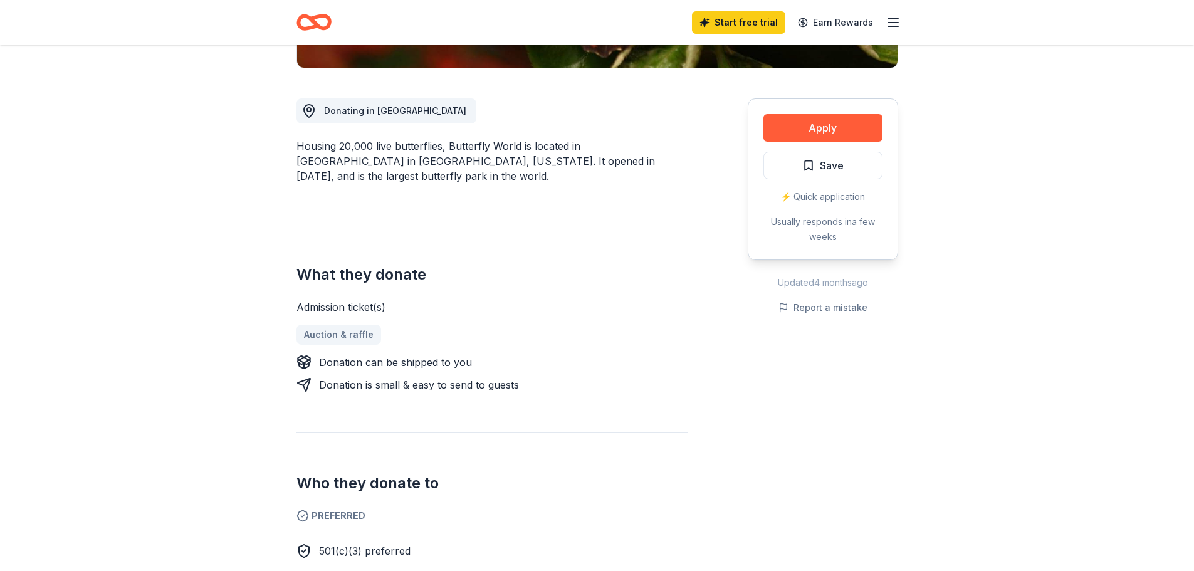
scroll to position [376, 0]
